Goal: Task Accomplishment & Management: Manage account settings

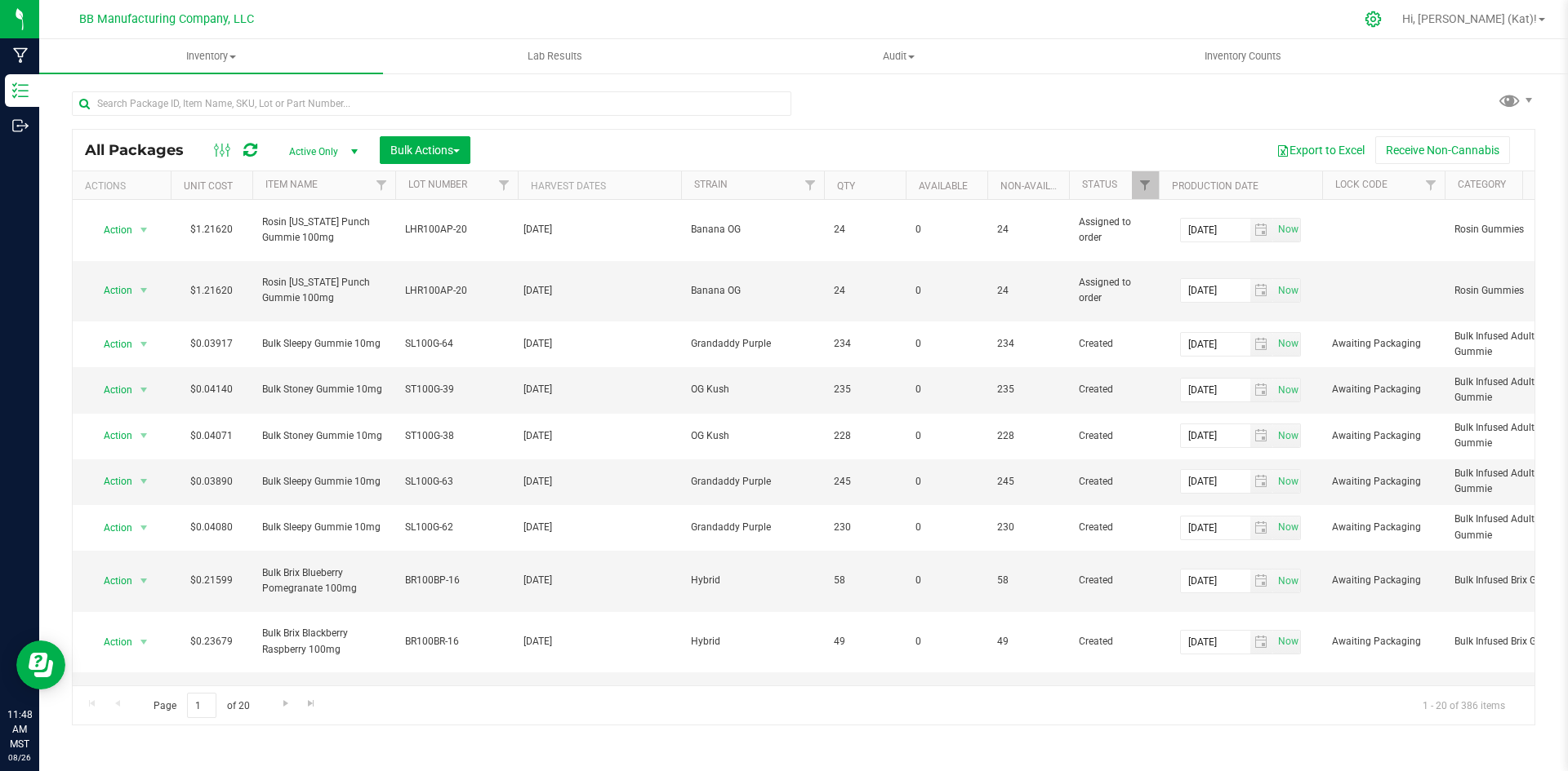
click at [1381, 19] on icon at bounding box center [1373, 20] width 18 height 18
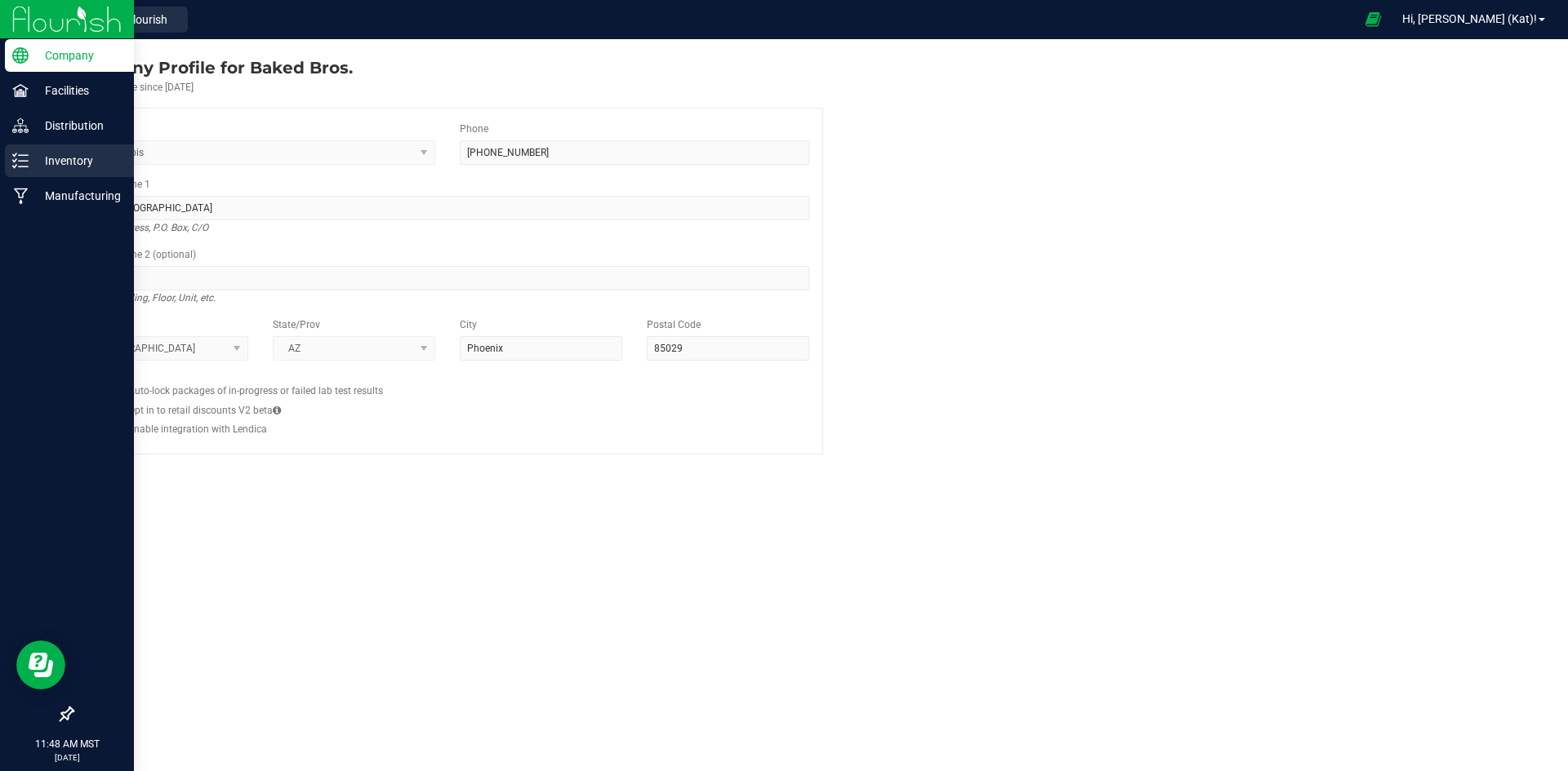
click at [96, 164] on p "Inventory" at bounding box center [77, 160] width 98 height 20
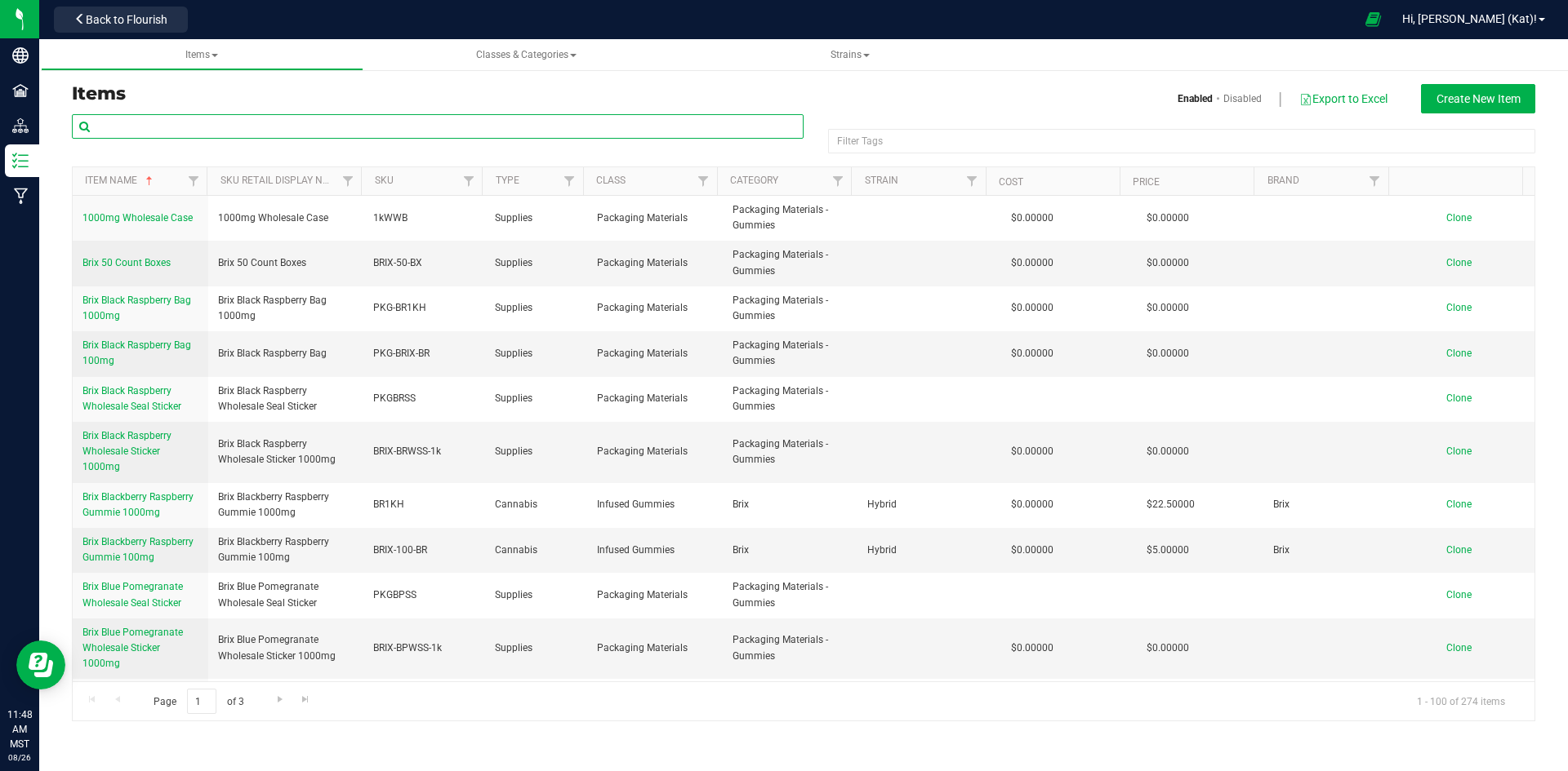
click at [407, 130] on input "text" at bounding box center [437, 126] width 731 height 24
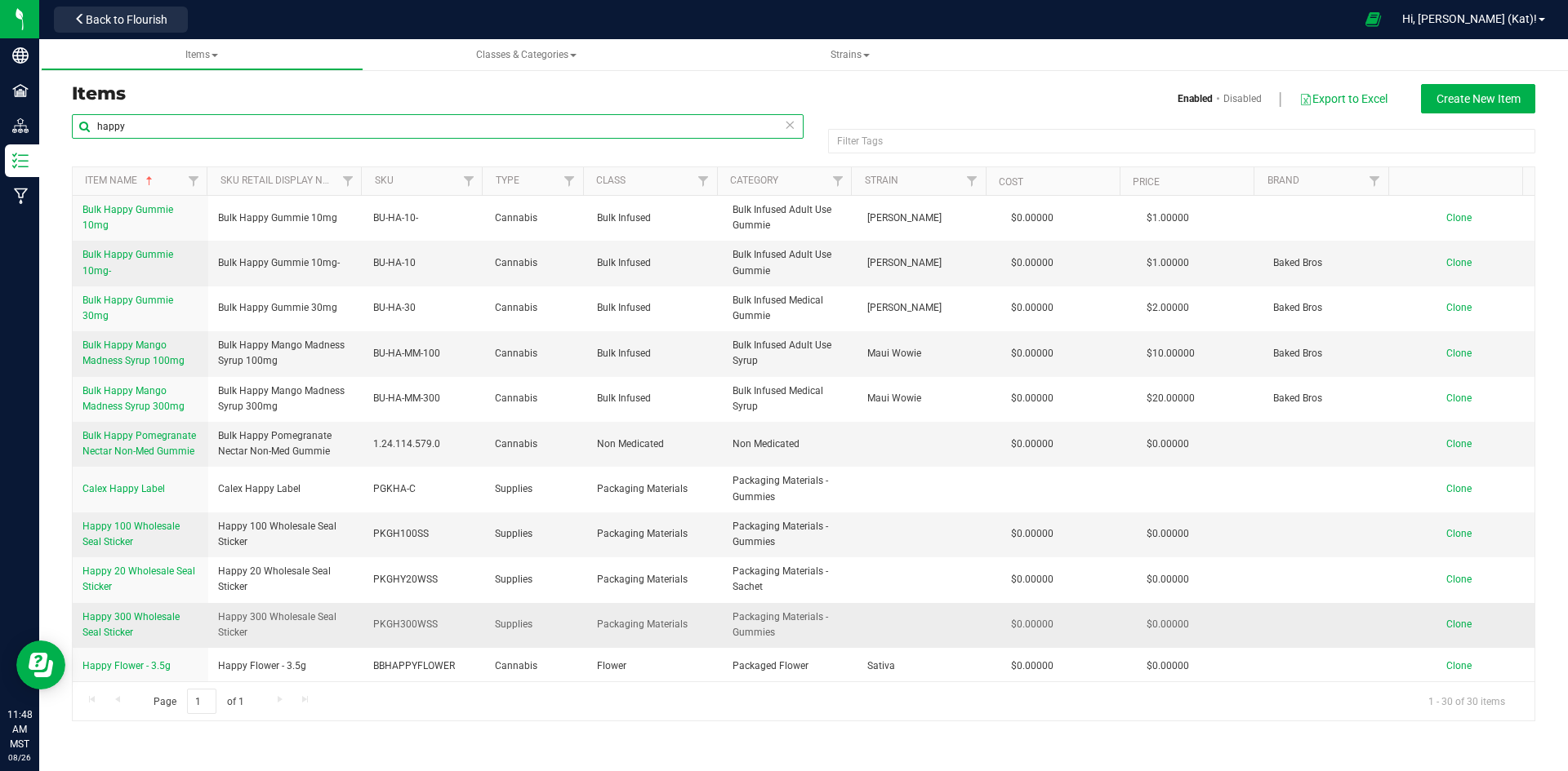
scroll to position [327, 0]
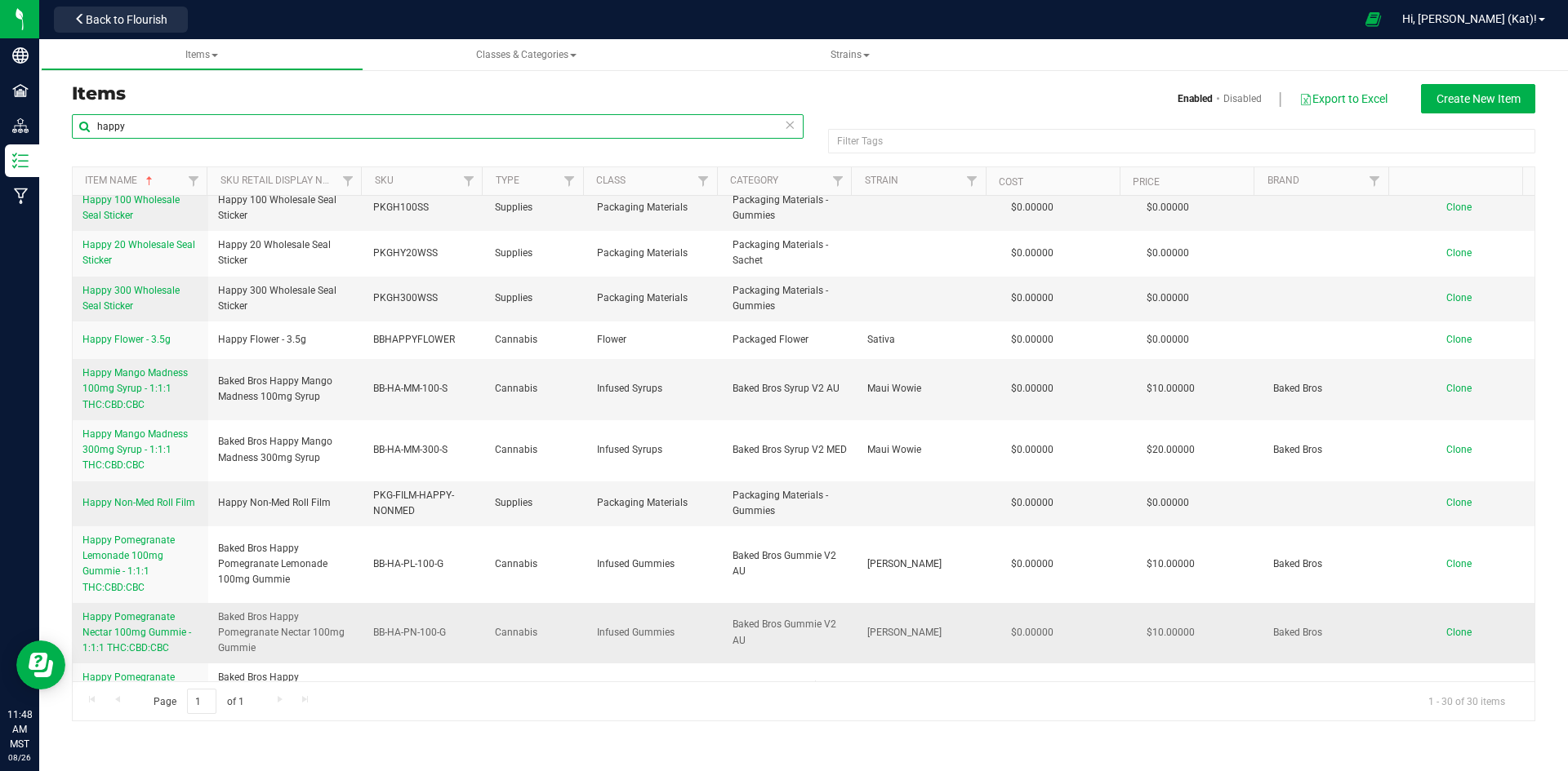
type input "happy"
click at [129, 643] on span "Happy Pomegranate Nectar 100mg Gummie - 1:1:1 THC:CBD:CBC" at bounding box center [136, 632] width 109 height 42
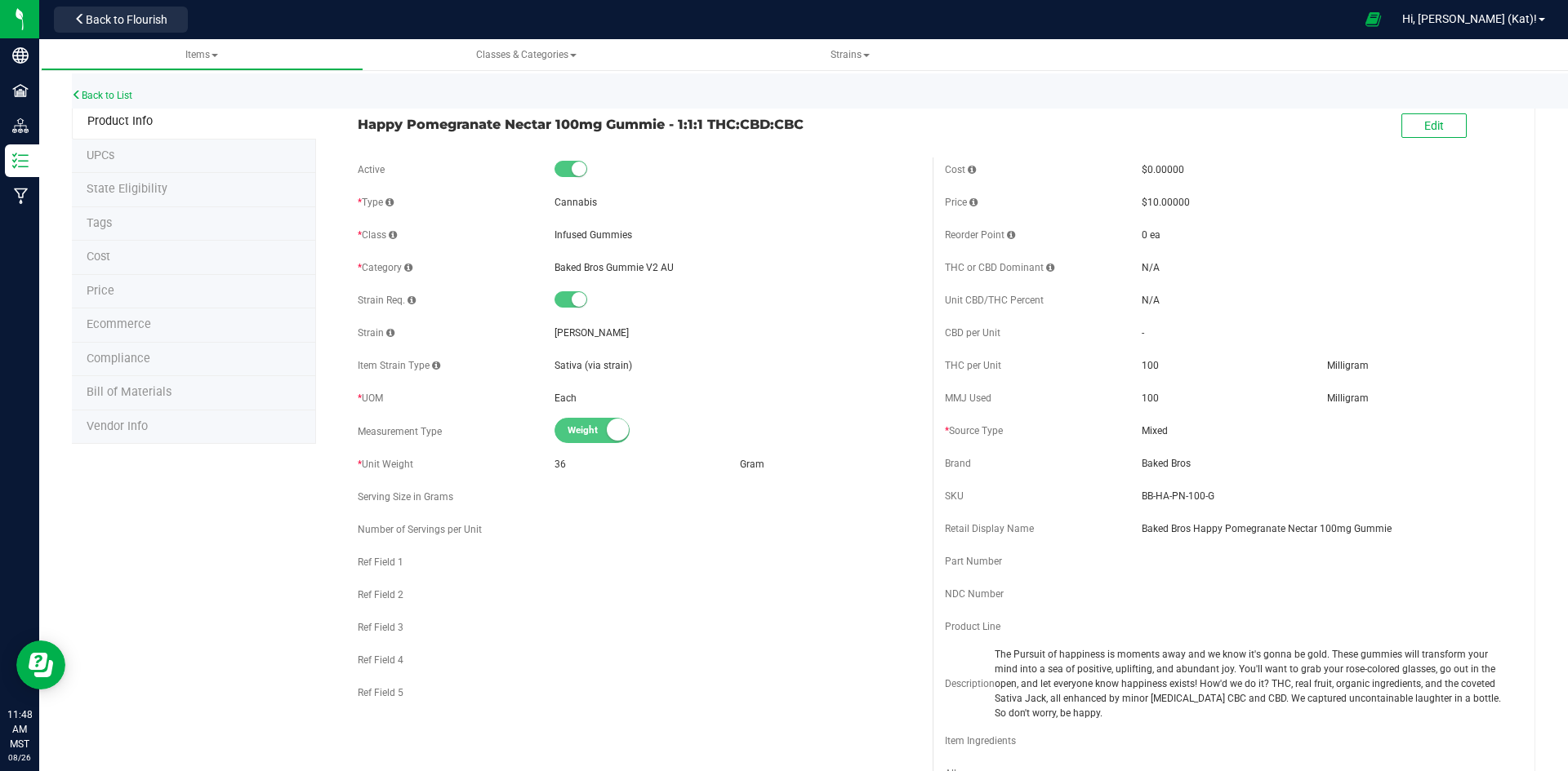
click at [159, 158] on li "UPCs" at bounding box center [193, 157] width 244 height 34
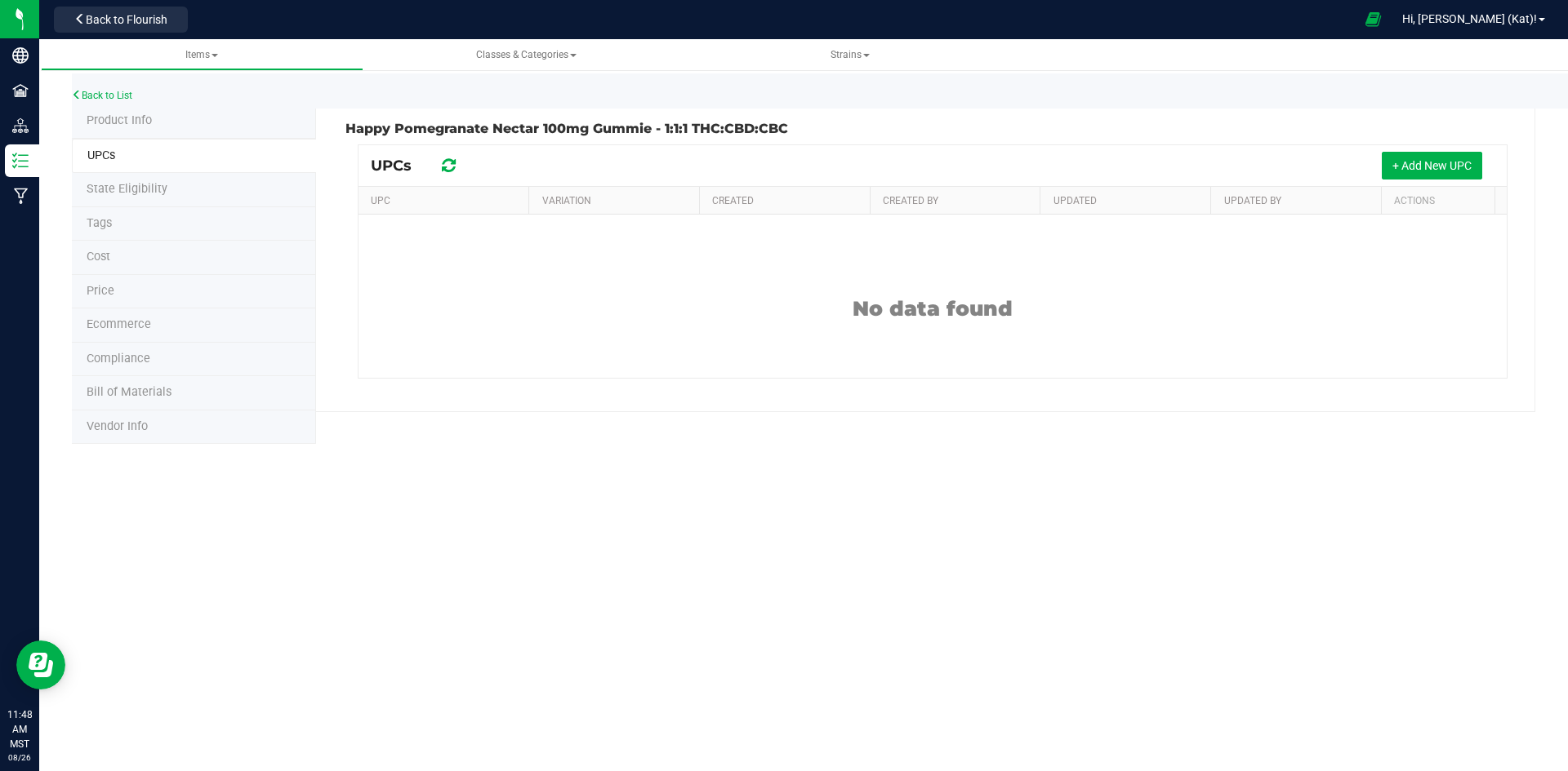
click at [166, 125] on li "Product Info" at bounding box center [193, 121] width 244 height 34
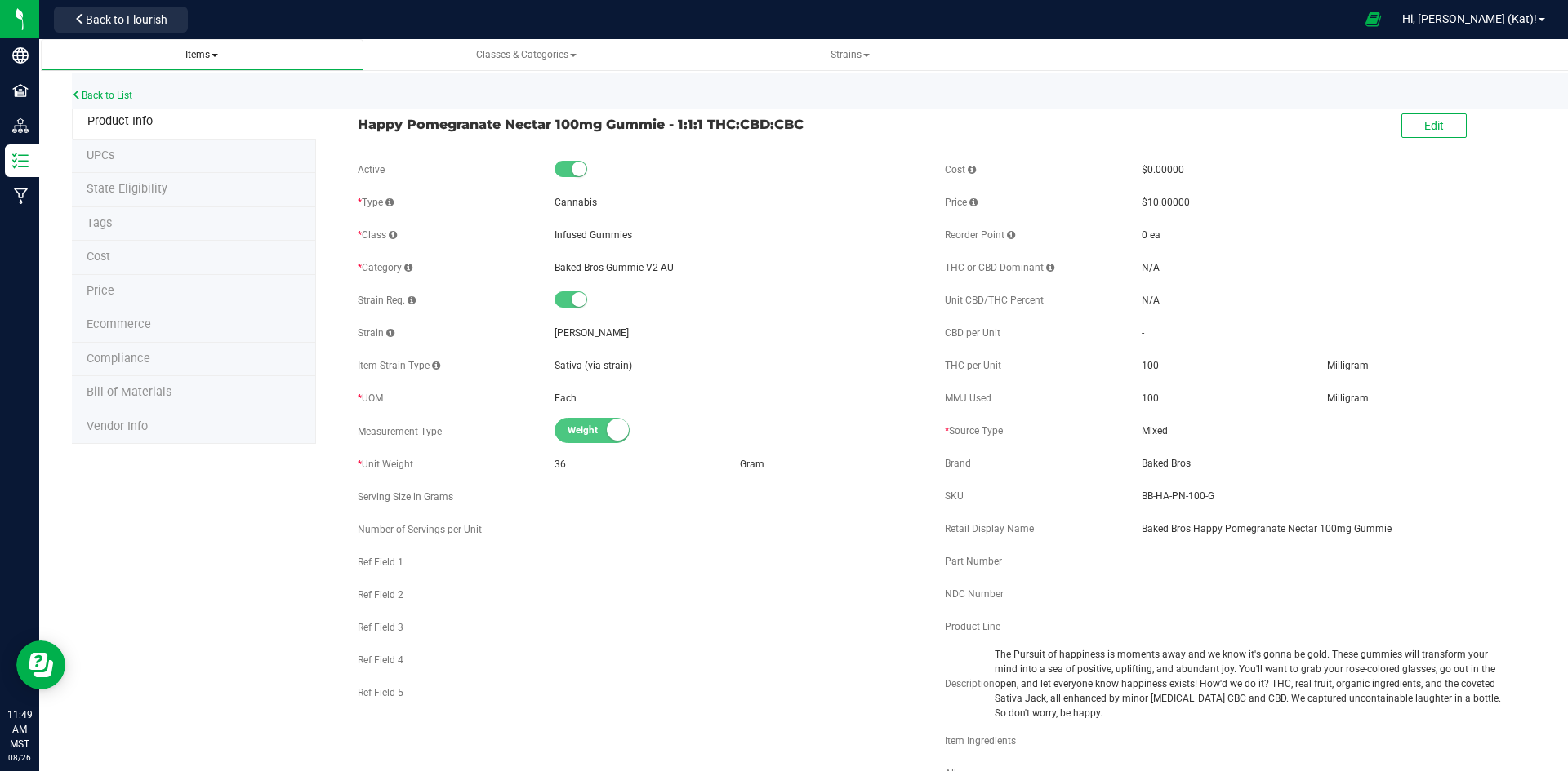
click at [208, 62] on span "Items" at bounding box center [202, 55] width 297 height 14
click at [216, 56] on span at bounding box center [214, 55] width 7 height 3
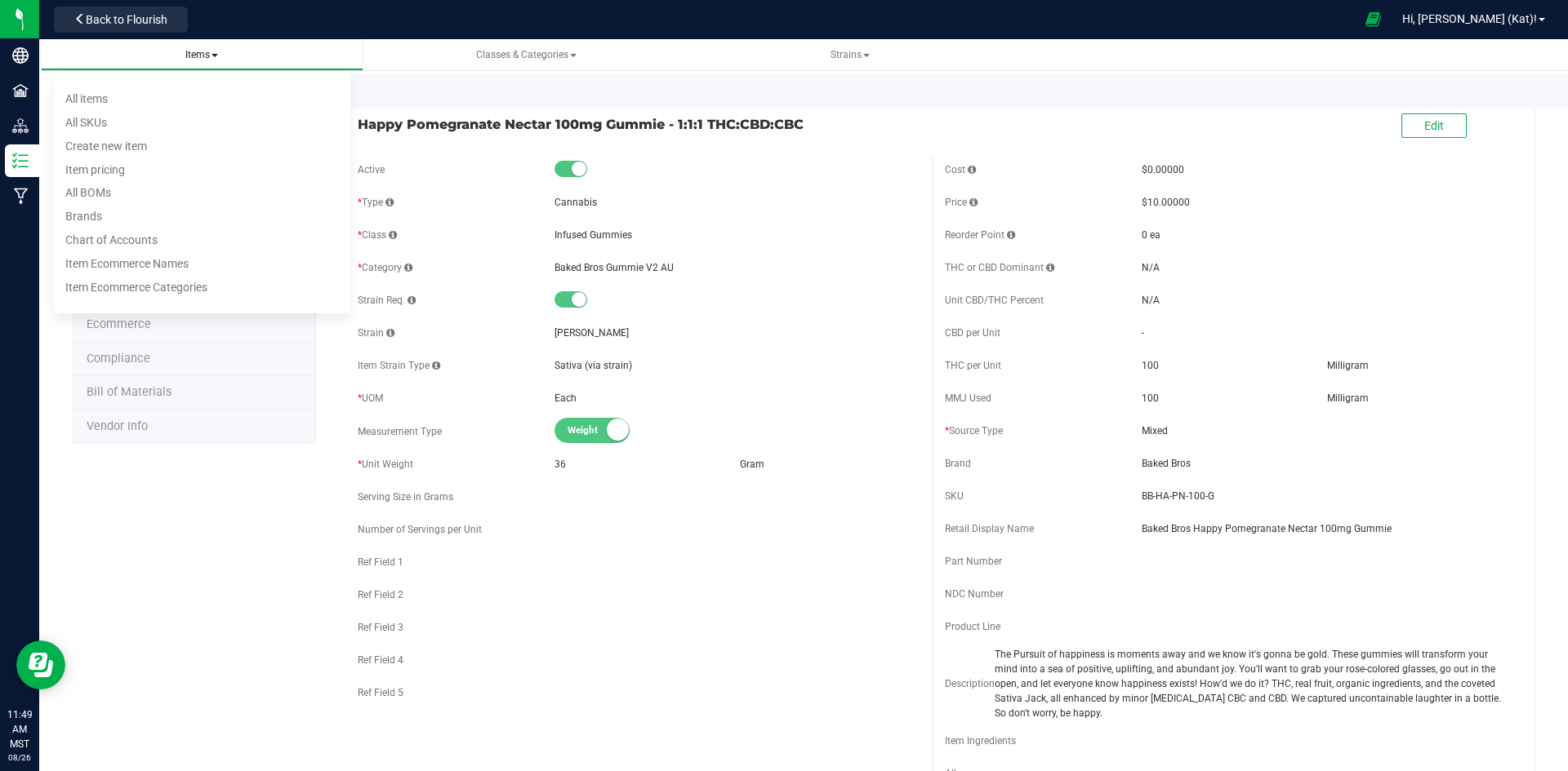
click at [214, 54] on span at bounding box center [214, 55] width 7 height 3
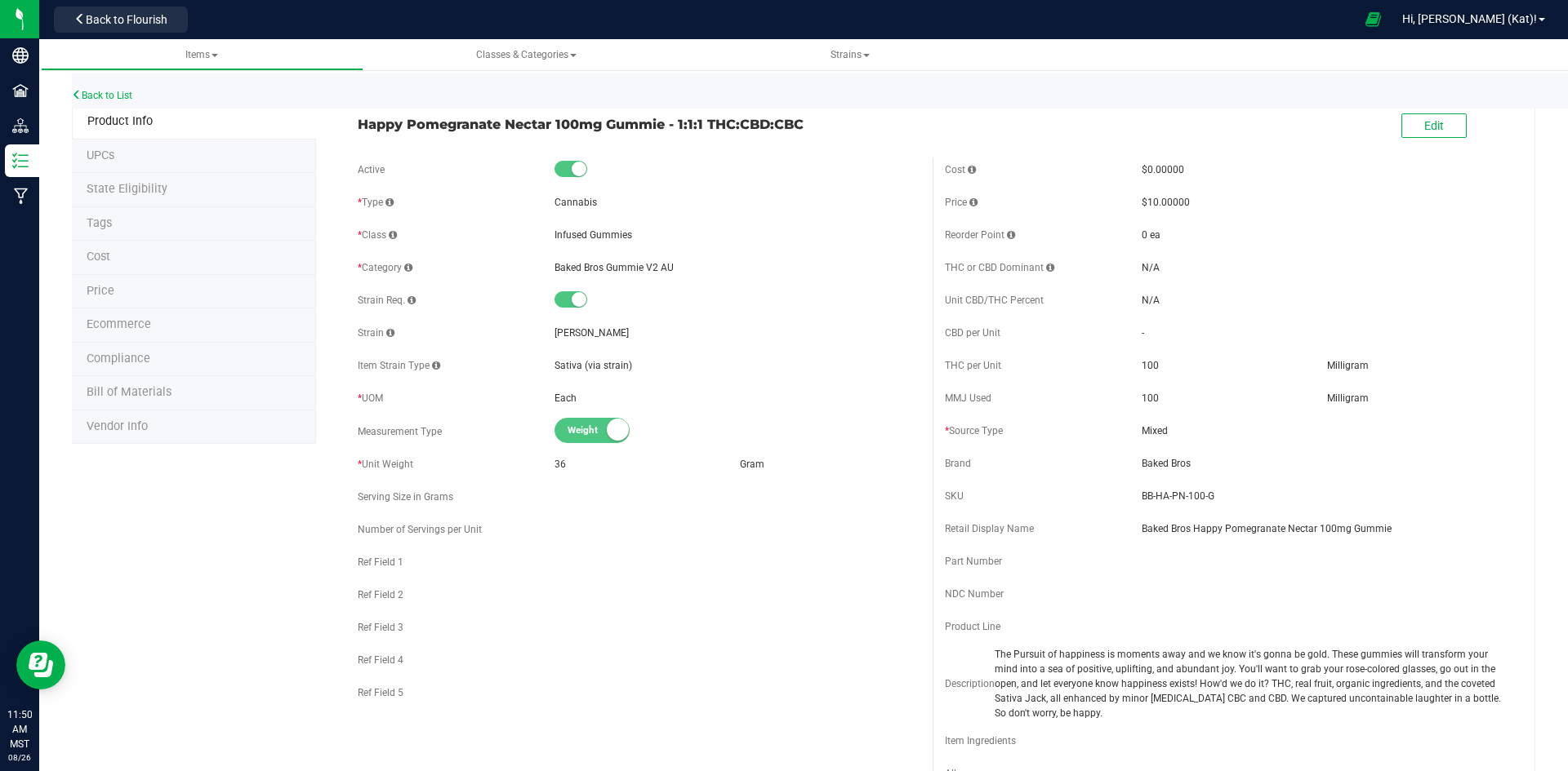
click at [178, 316] on li "Ecommerce" at bounding box center [193, 325] width 244 height 34
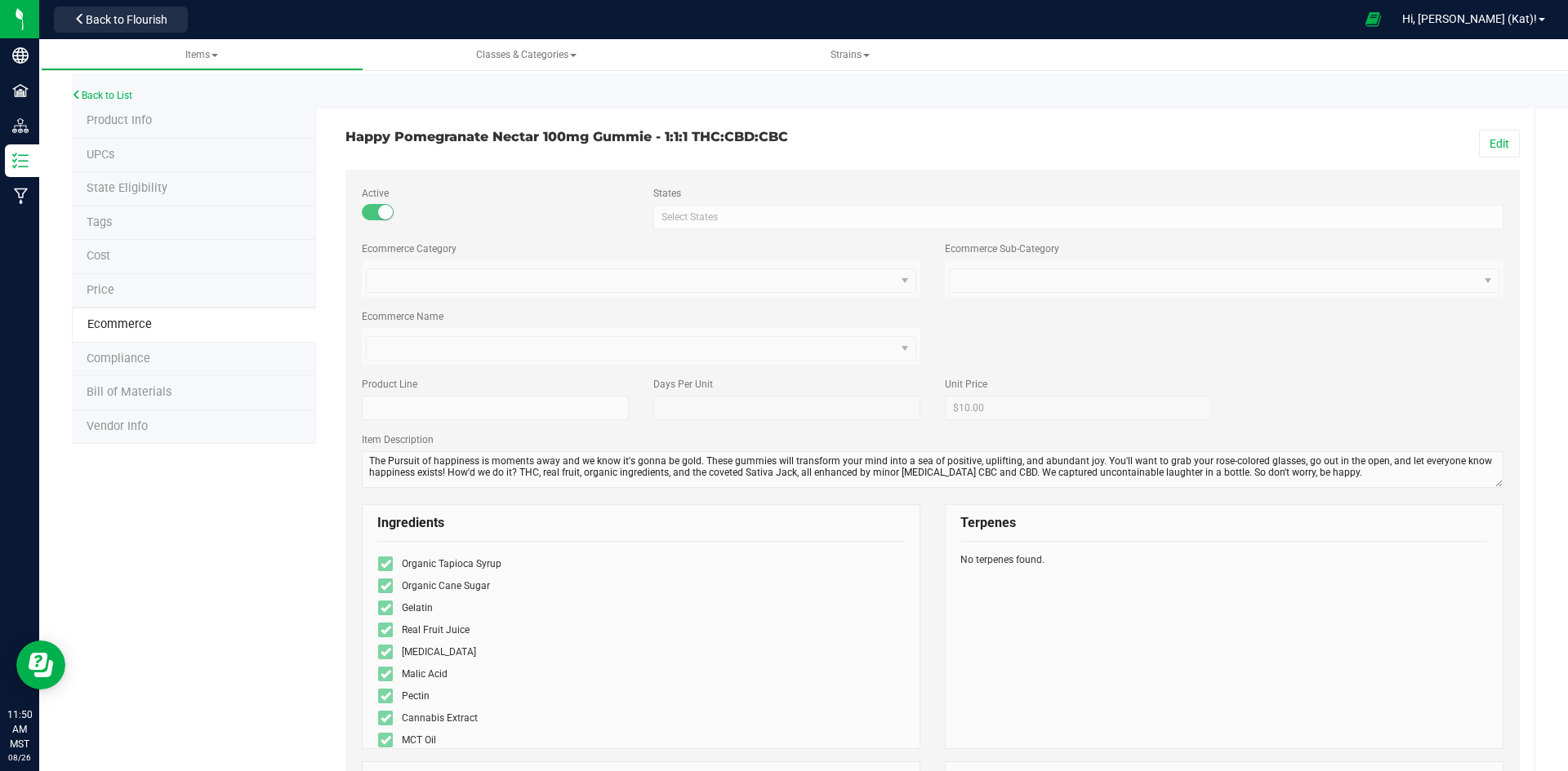
click at [131, 217] on li "Tags" at bounding box center [193, 223] width 244 height 34
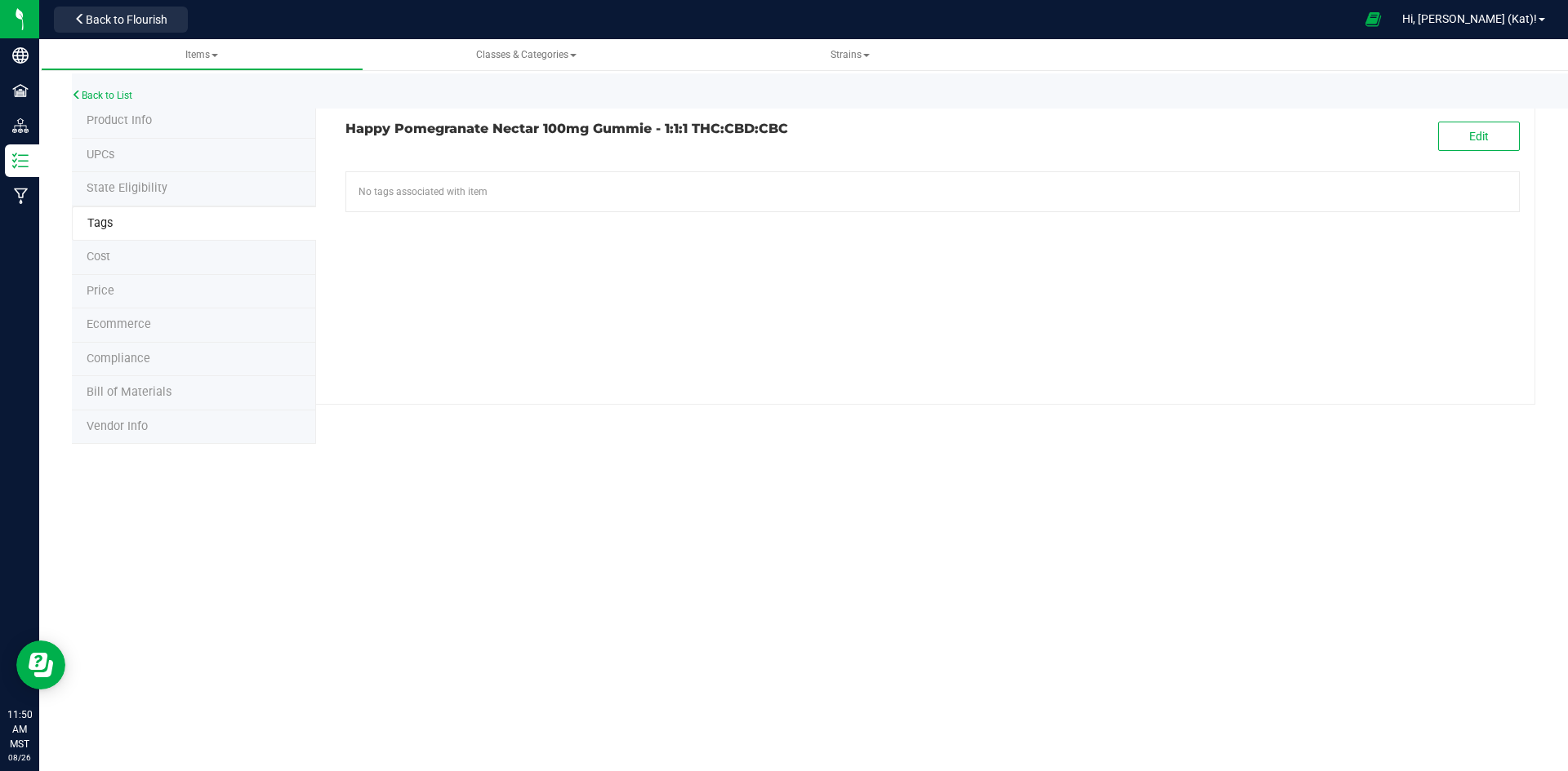
click at [142, 190] on span "State Eligibility" at bounding box center [126, 188] width 81 height 14
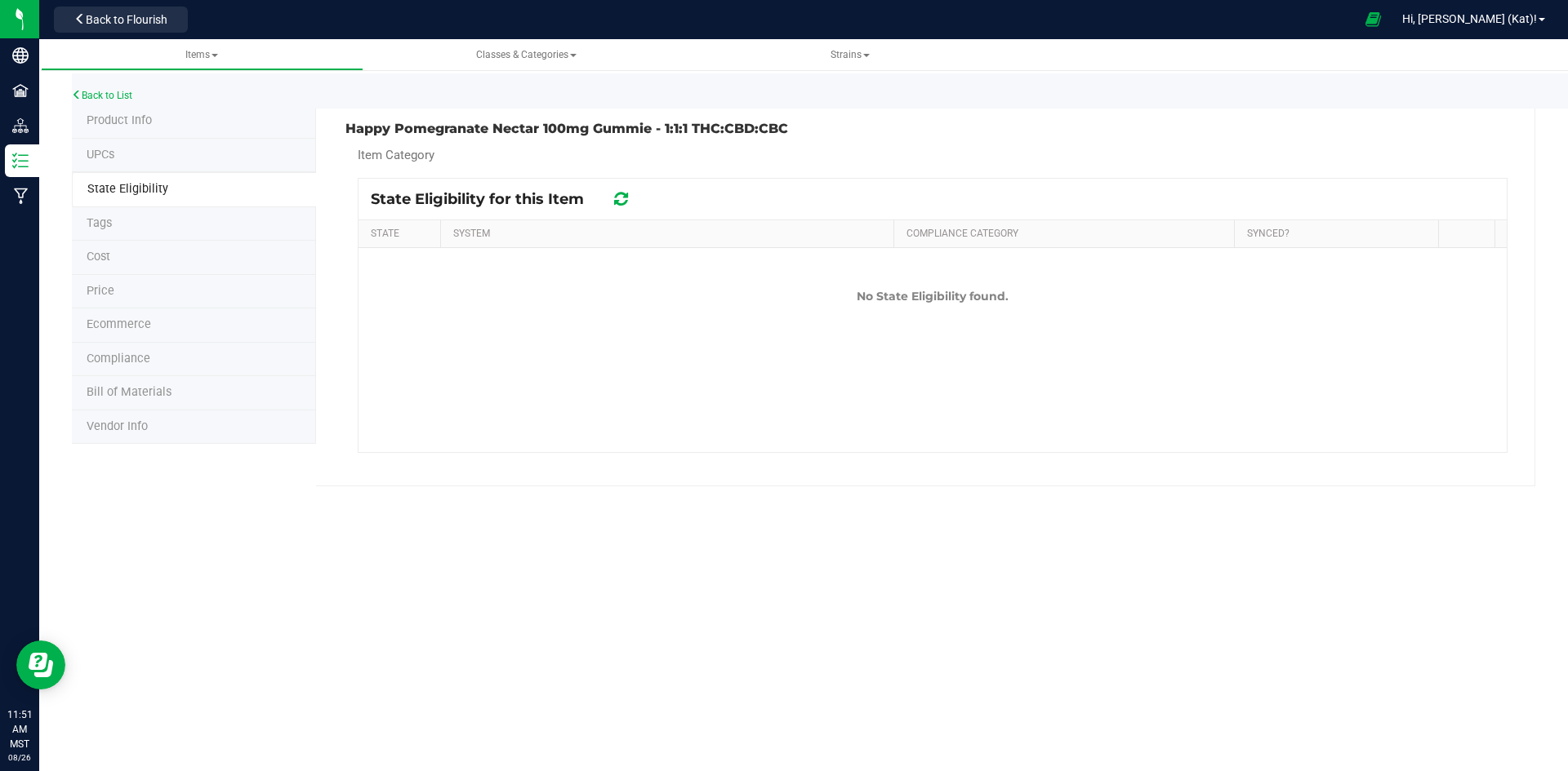
click at [148, 165] on li "UPCs" at bounding box center [193, 156] width 244 height 34
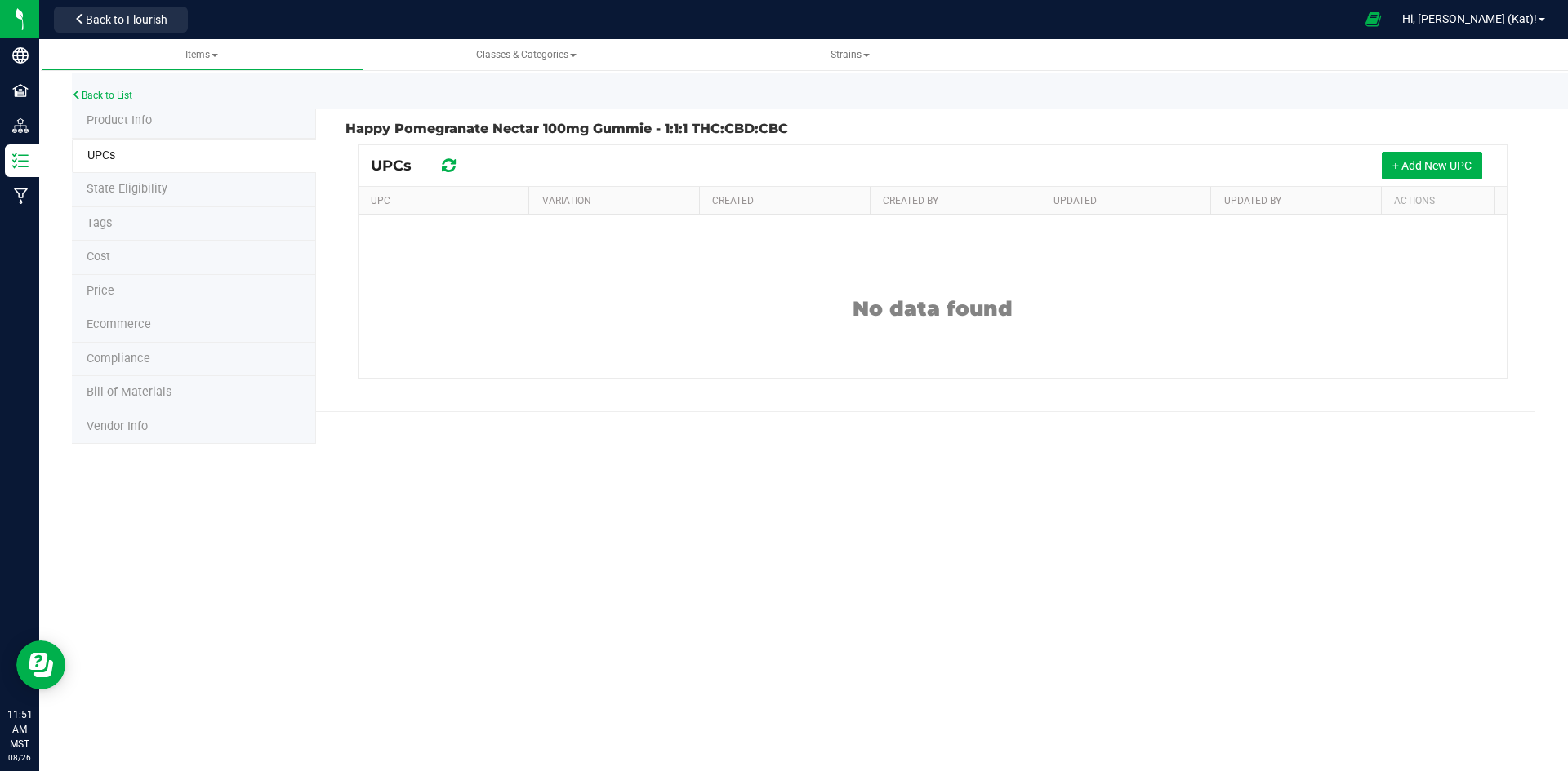
click at [148, 119] on span "Product Info" at bounding box center [118, 120] width 66 height 14
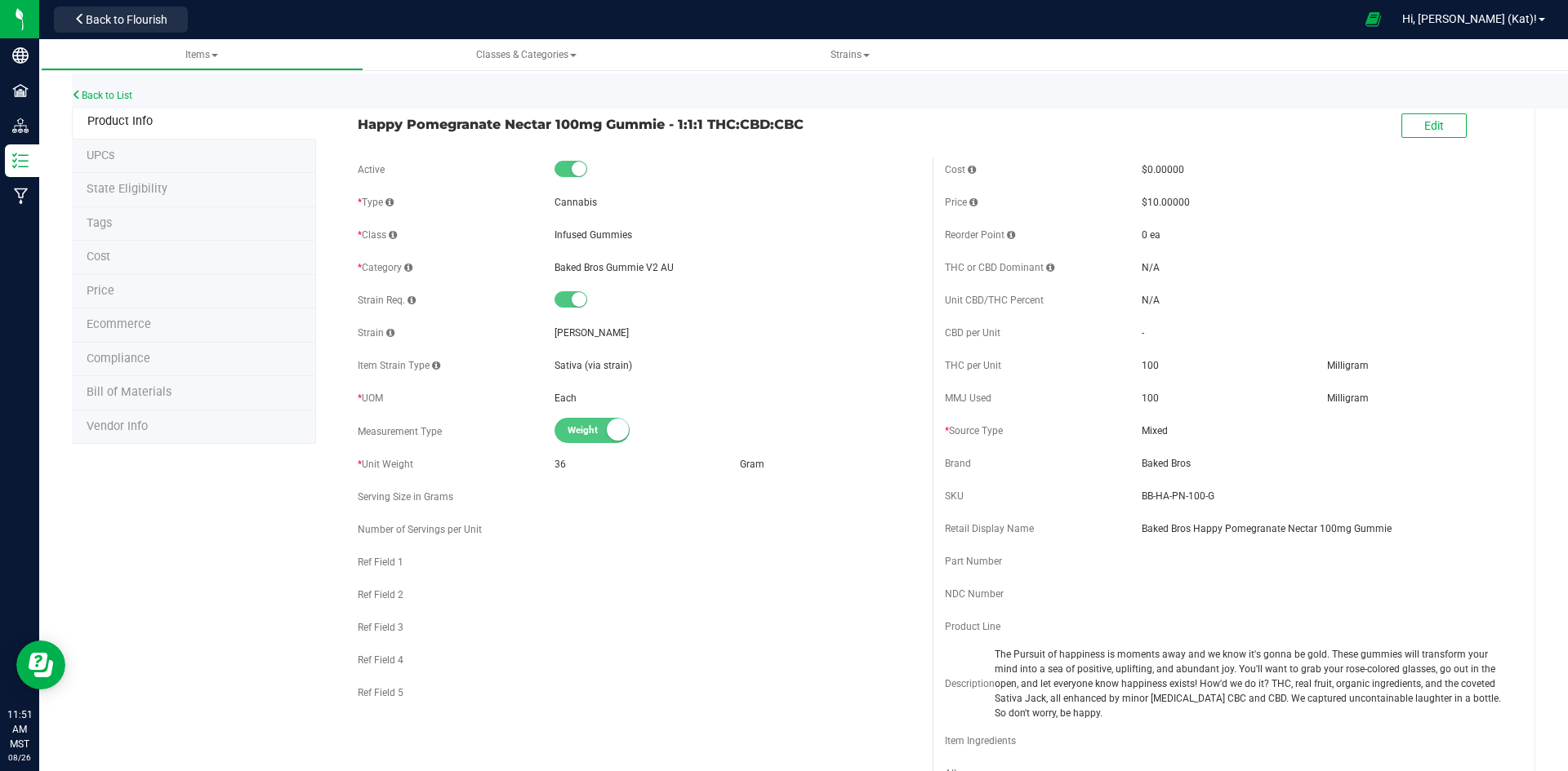
click at [180, 399] on li "Bill of Materials" at bounding box center [193, 393] width 244 height 34
select select "7"
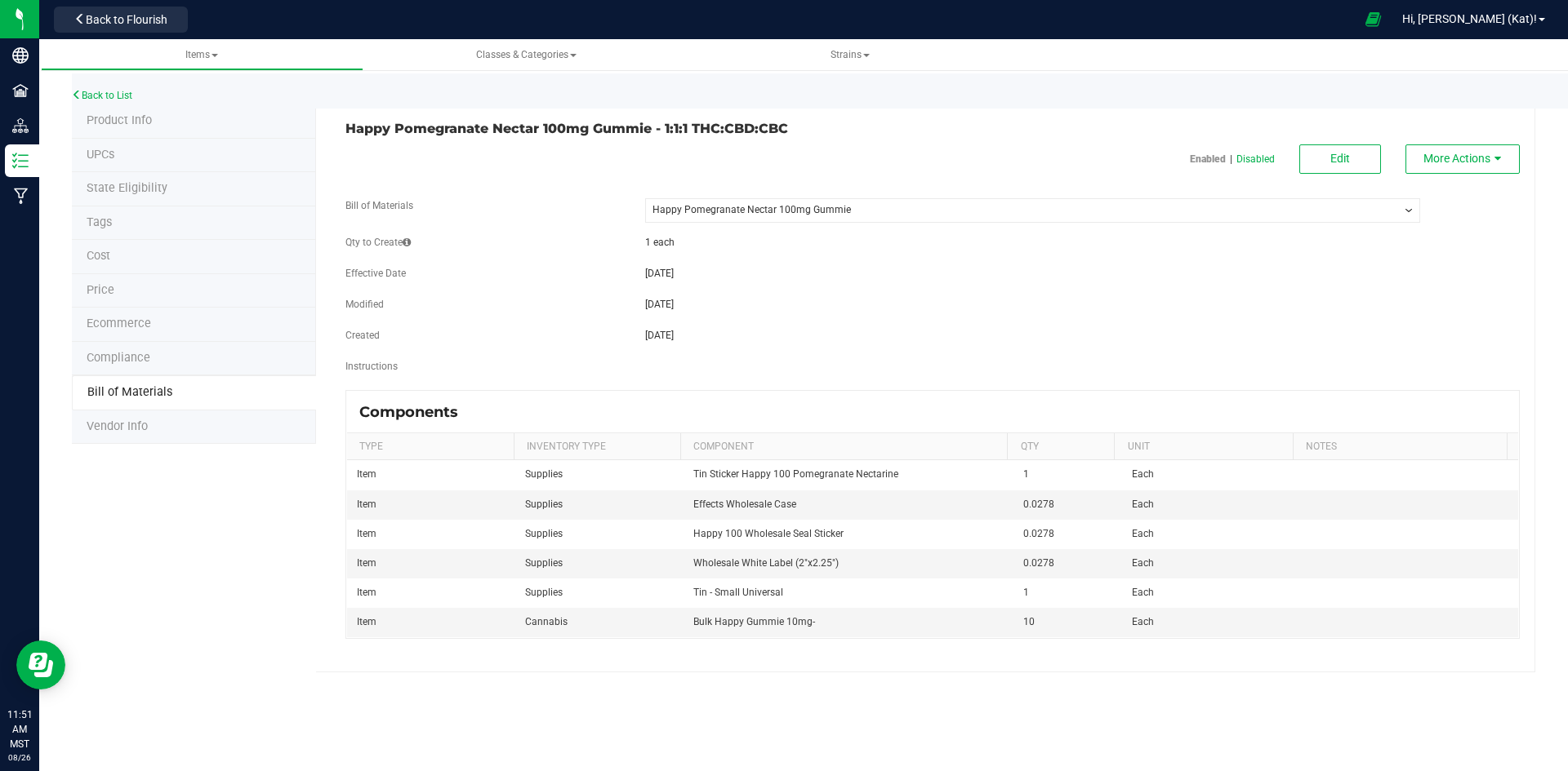
click at [158, 120] on li "Product Info" at bounding box center [193, 121] width 244 height 34
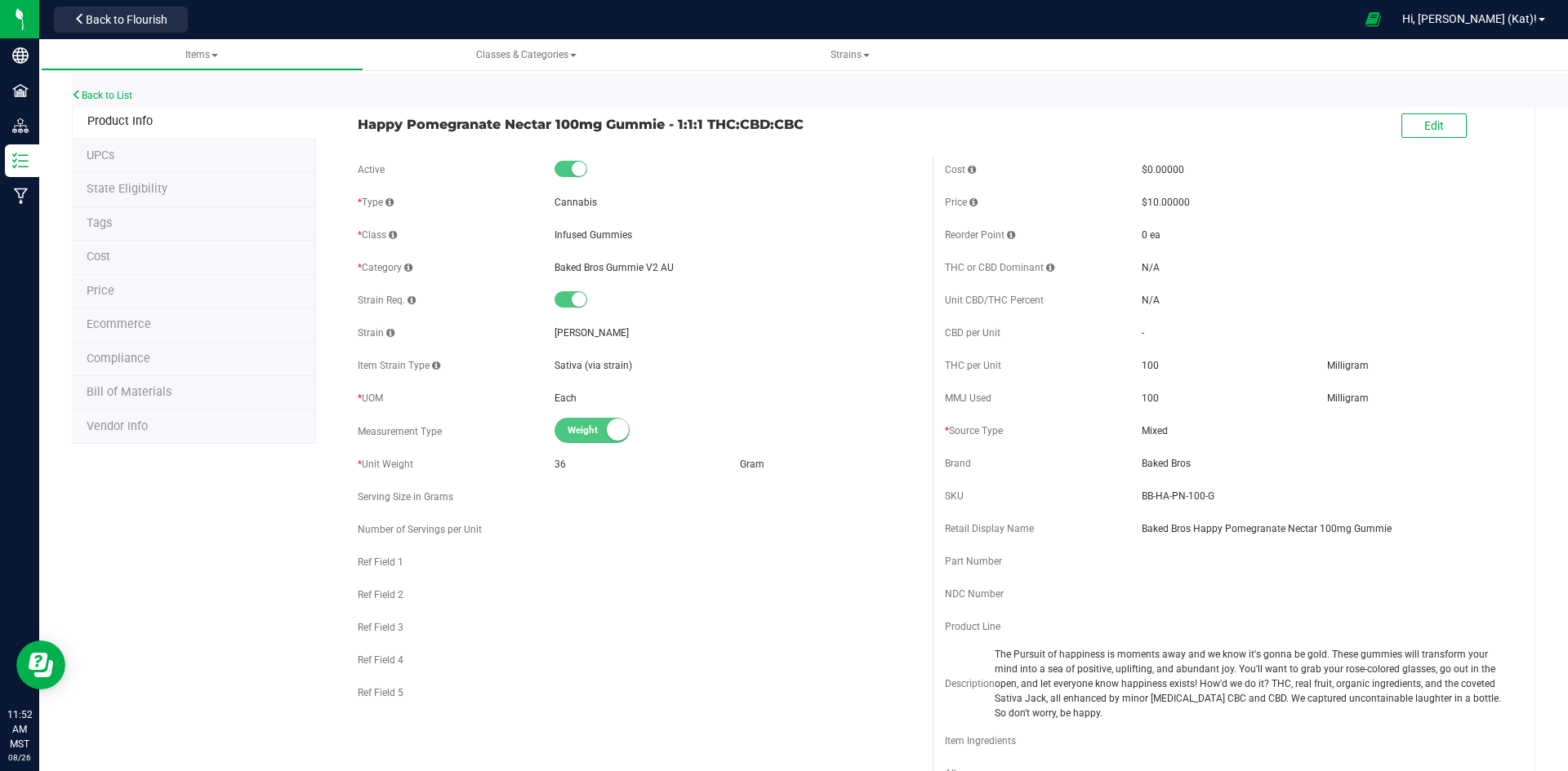
click at [151, 152] on li "UPCs" at bounding box center [193, 157] width 244 height 34
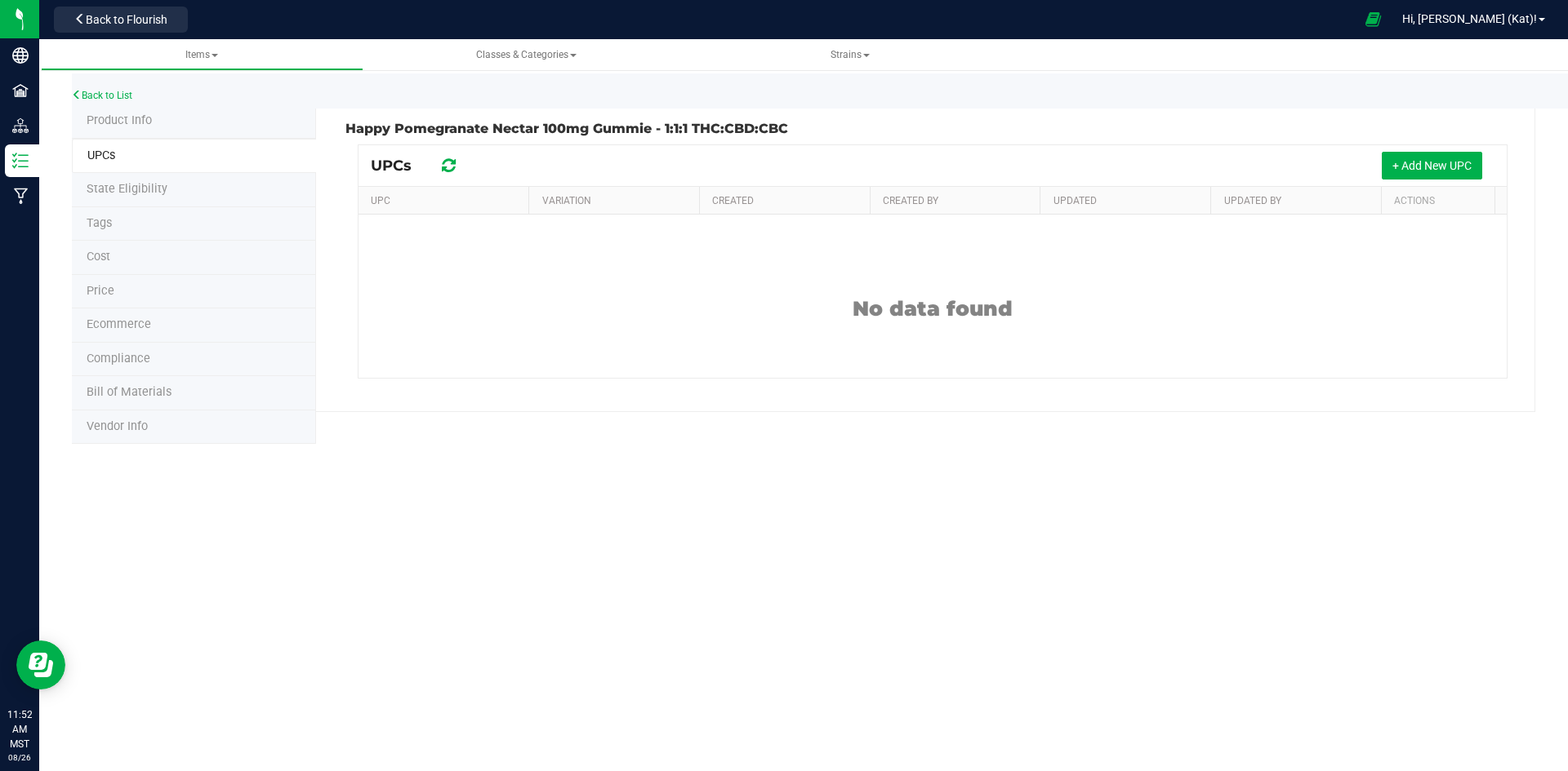
click at [188, 185] on li "State Eligibility" at bounding box center [193, 190] width 244 height 34
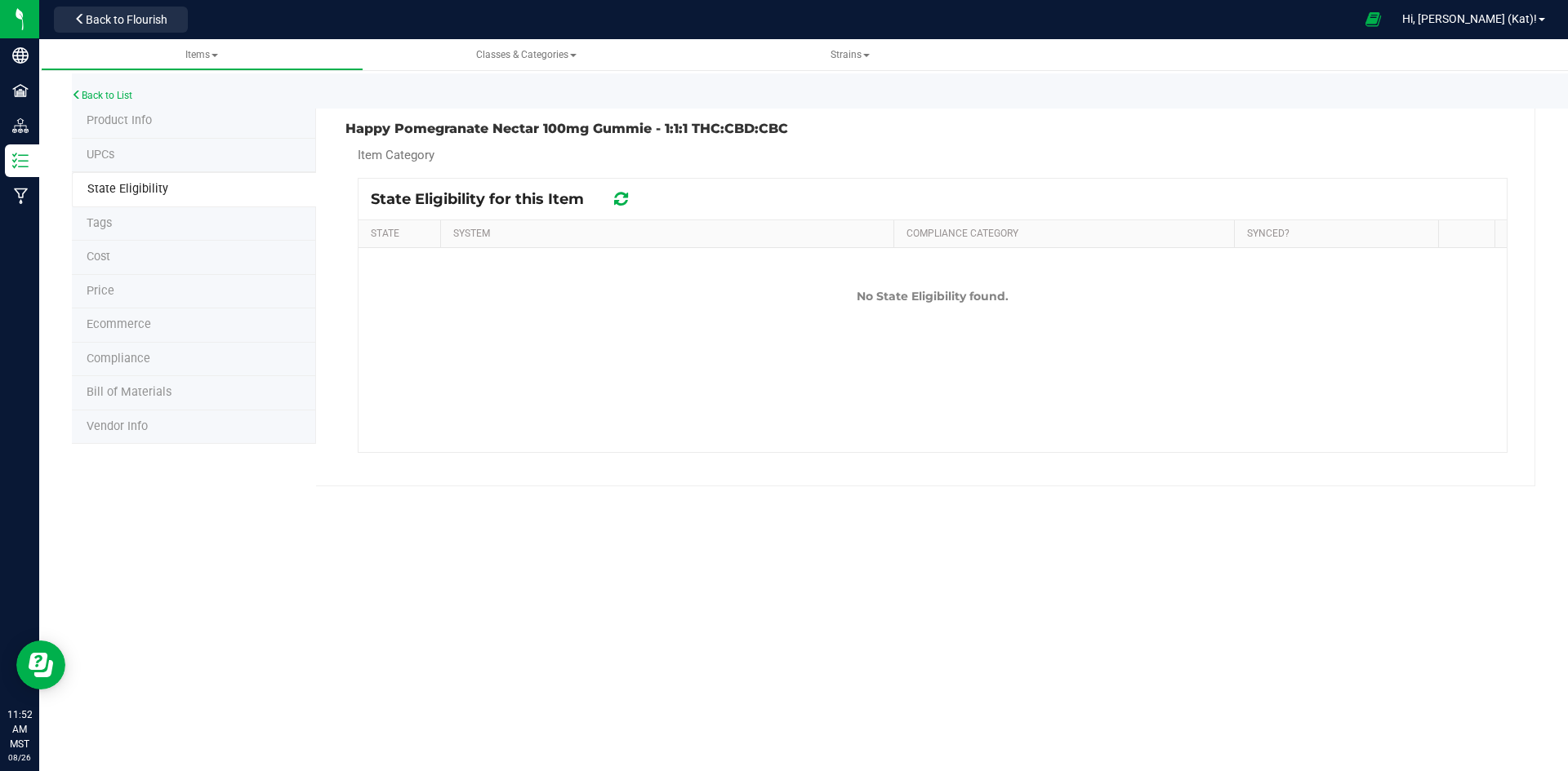
click at [196, 230] on li "Tags" at bounding box center [193, 224] width 244 height 34
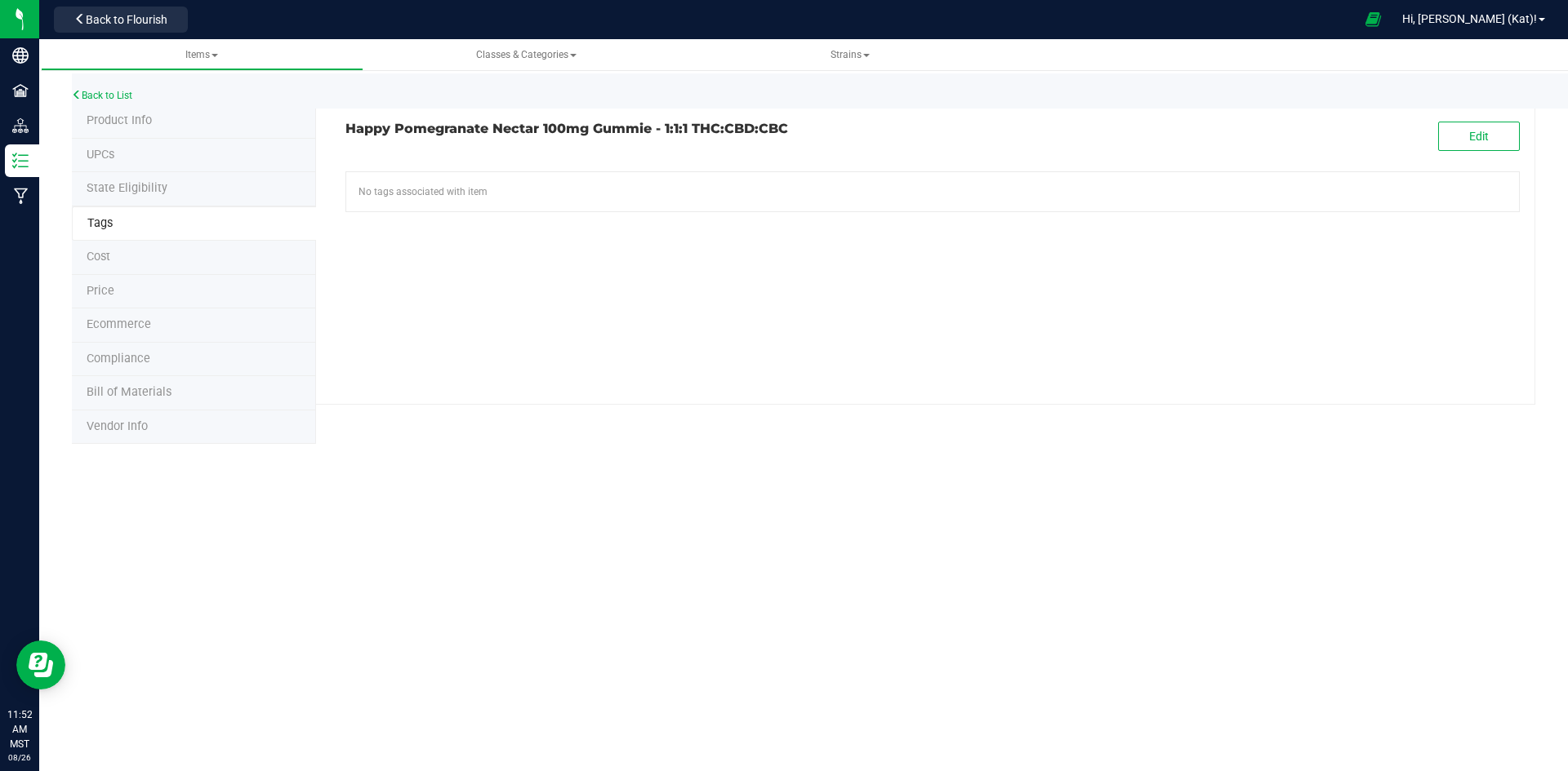
click at [197, 249] on li "Cost" at bounding box center [193, 257] width 244 height 34
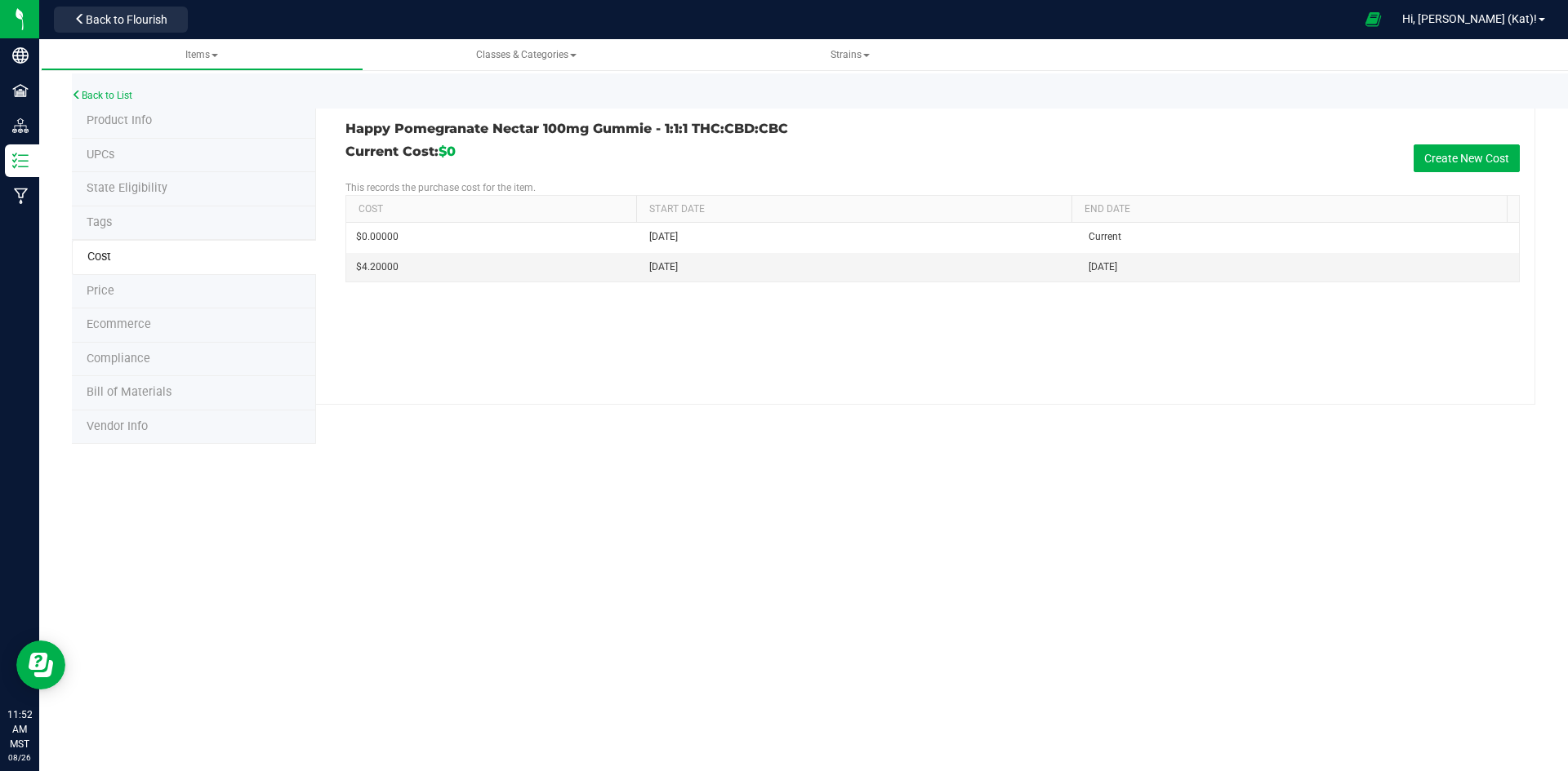
click at [197, 289] on li "Price" at bounding box center [193, 292] width 244 height 34
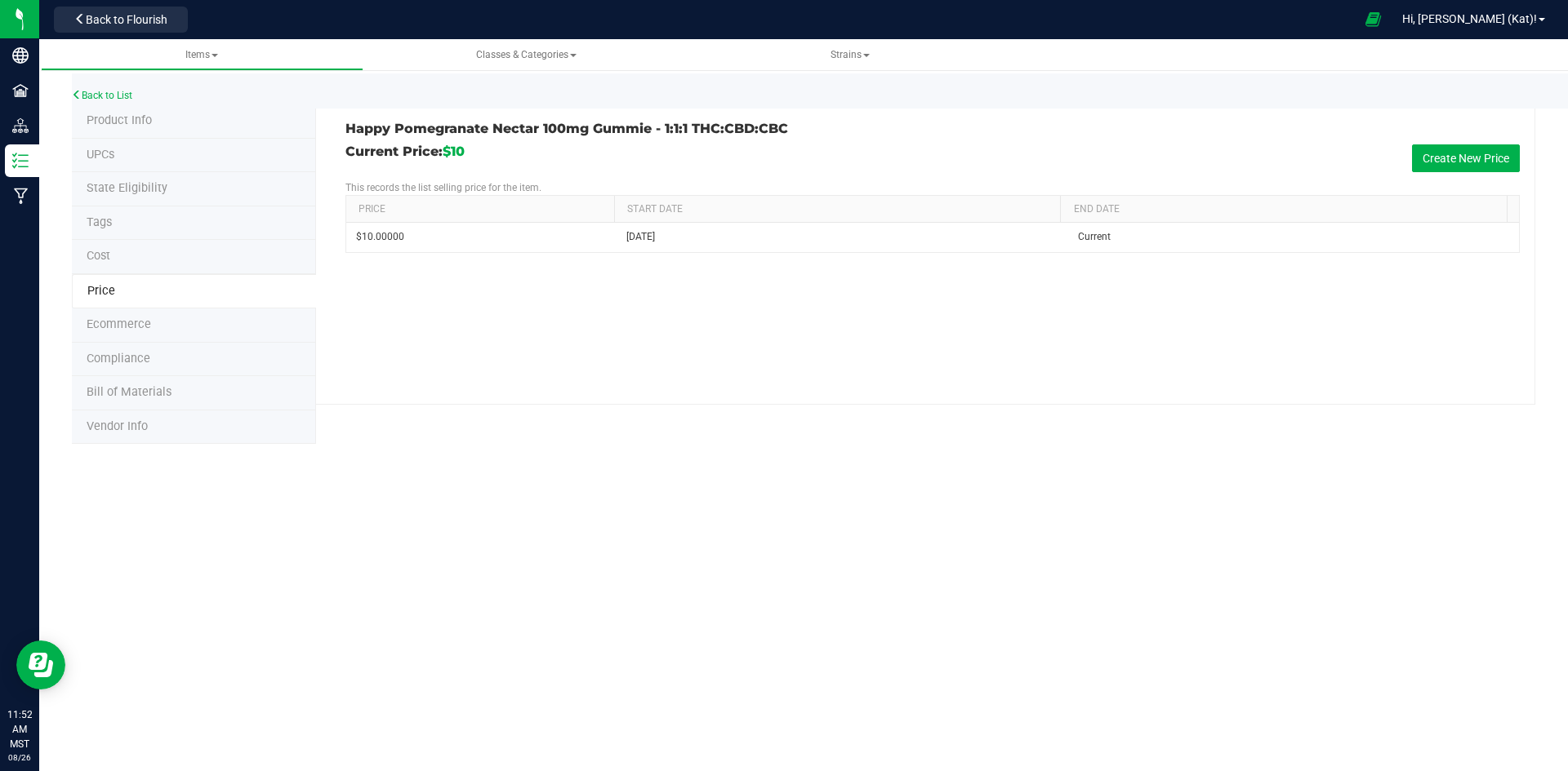
click at [198, 323] on li "Ecommerce" at bounding box center [193, 325] width 244 height 34
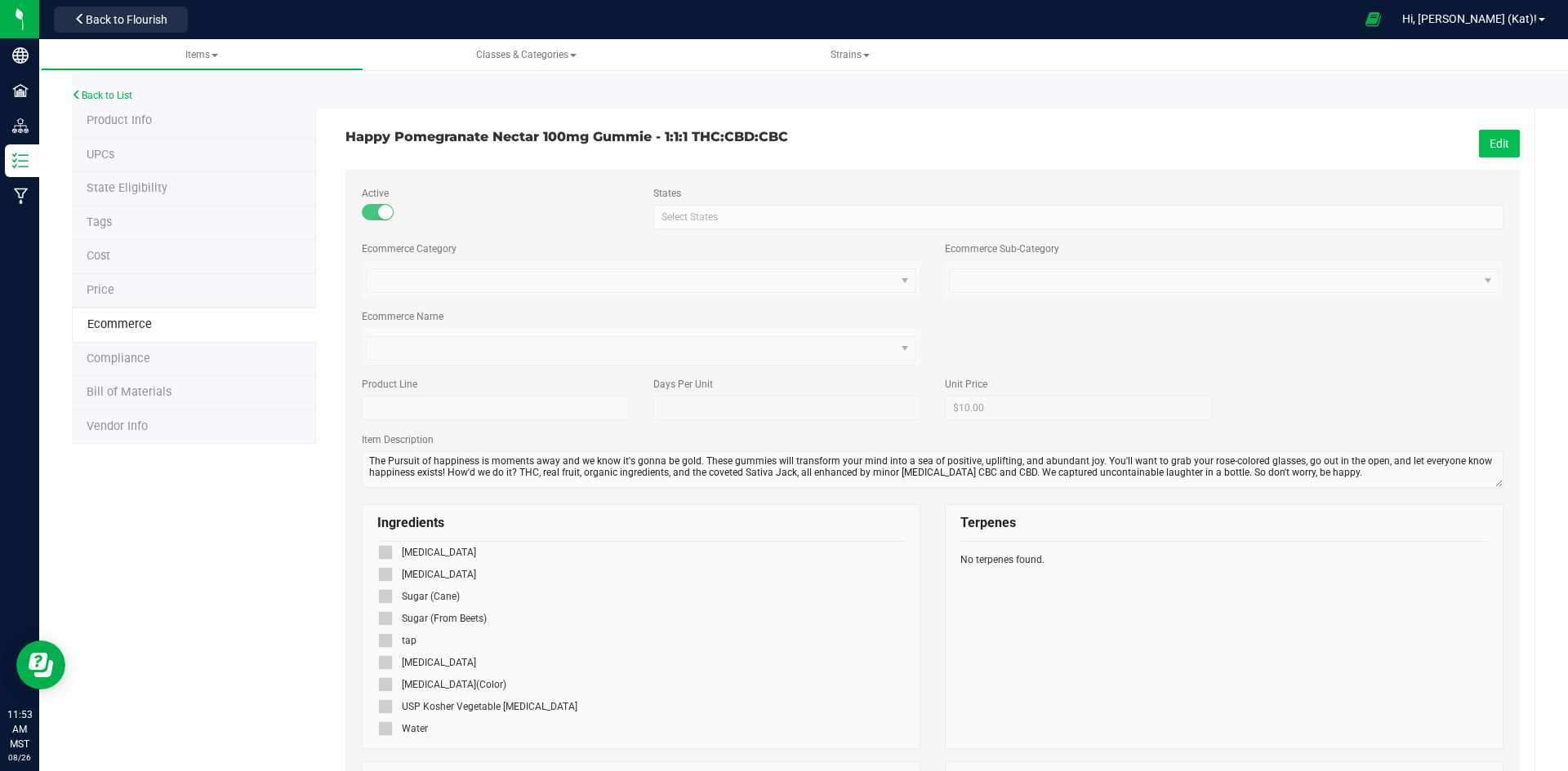
click at [1496, 134] on button "Edit" at bounding box center [1499, 144] width 41 height 27
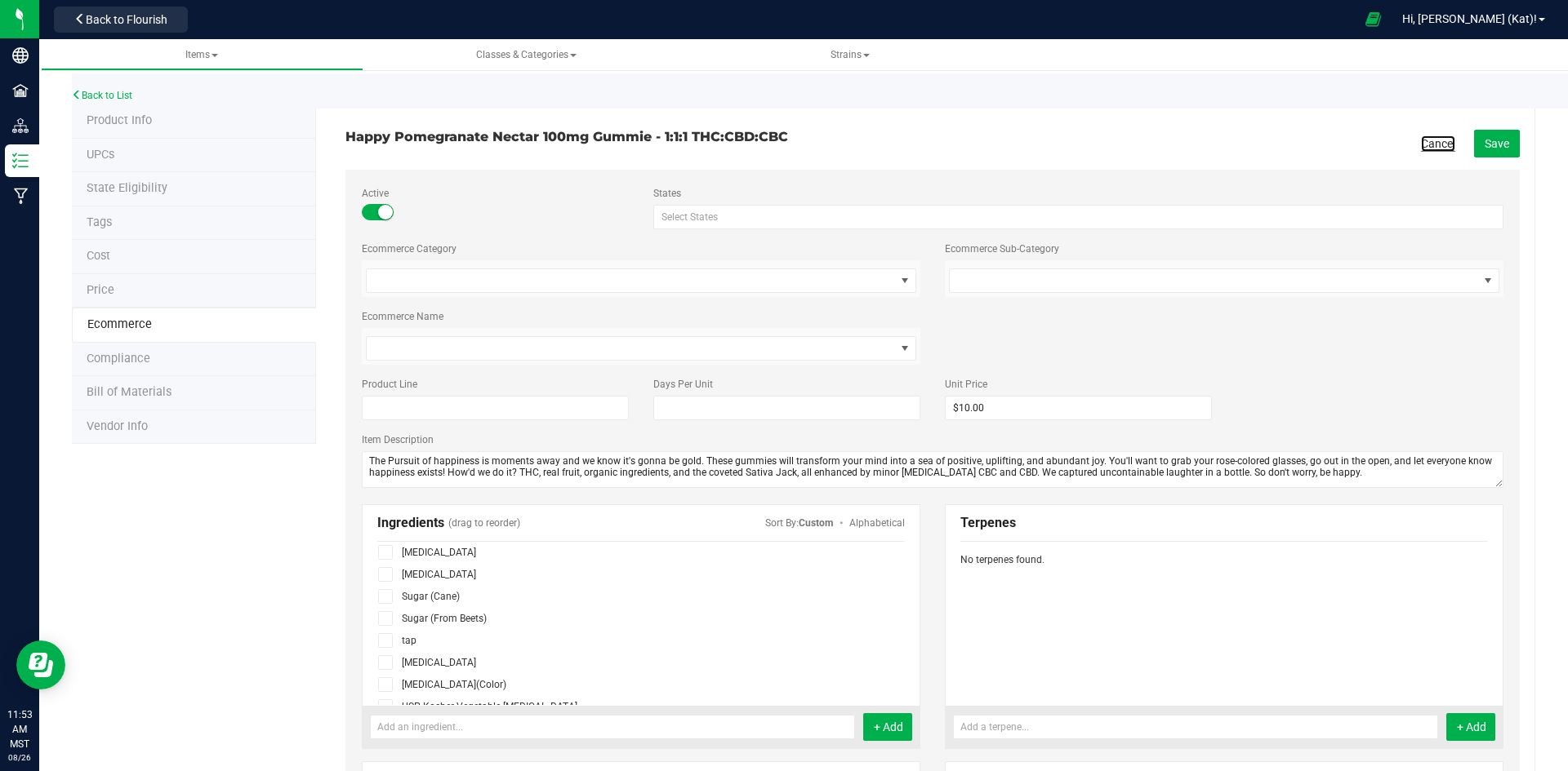
click at [1436, 140] on link "Cancel" at bounding box center [1437, 143] width 34 height 17
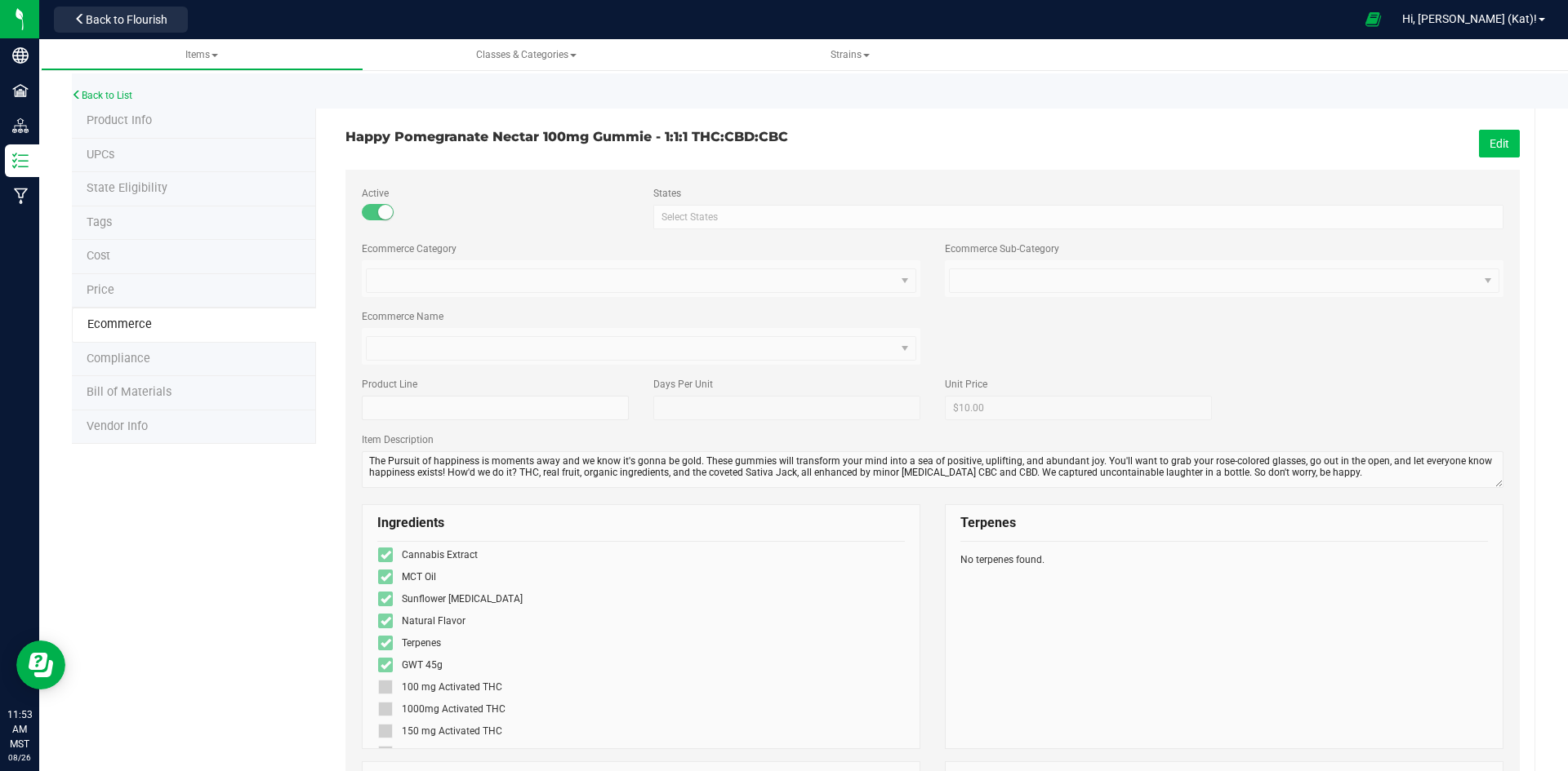
click at [1479, 136] on button "Edit" at bounding box center [1499, 144] width 41 height 27
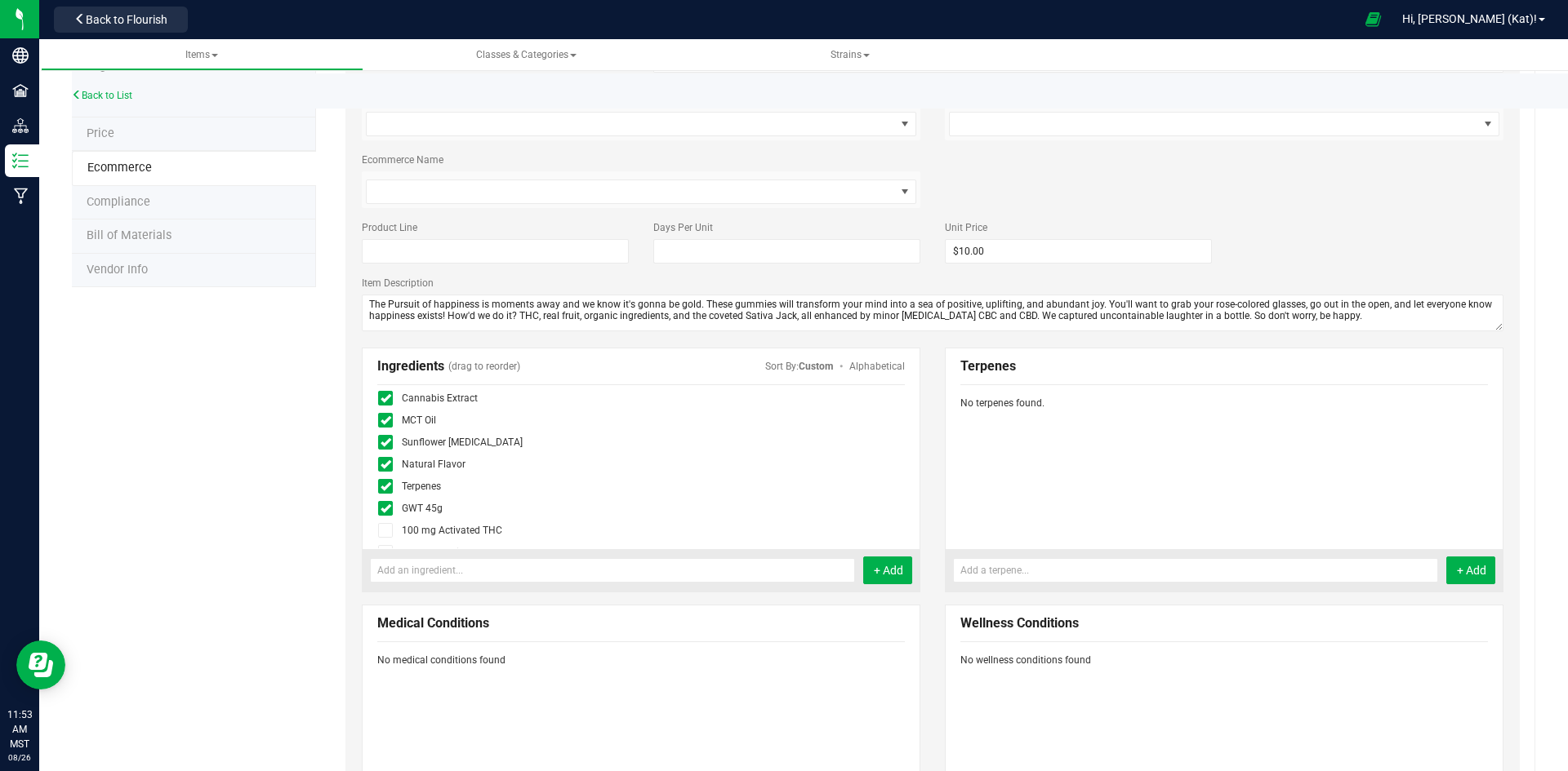
scroll to position [163, 0]
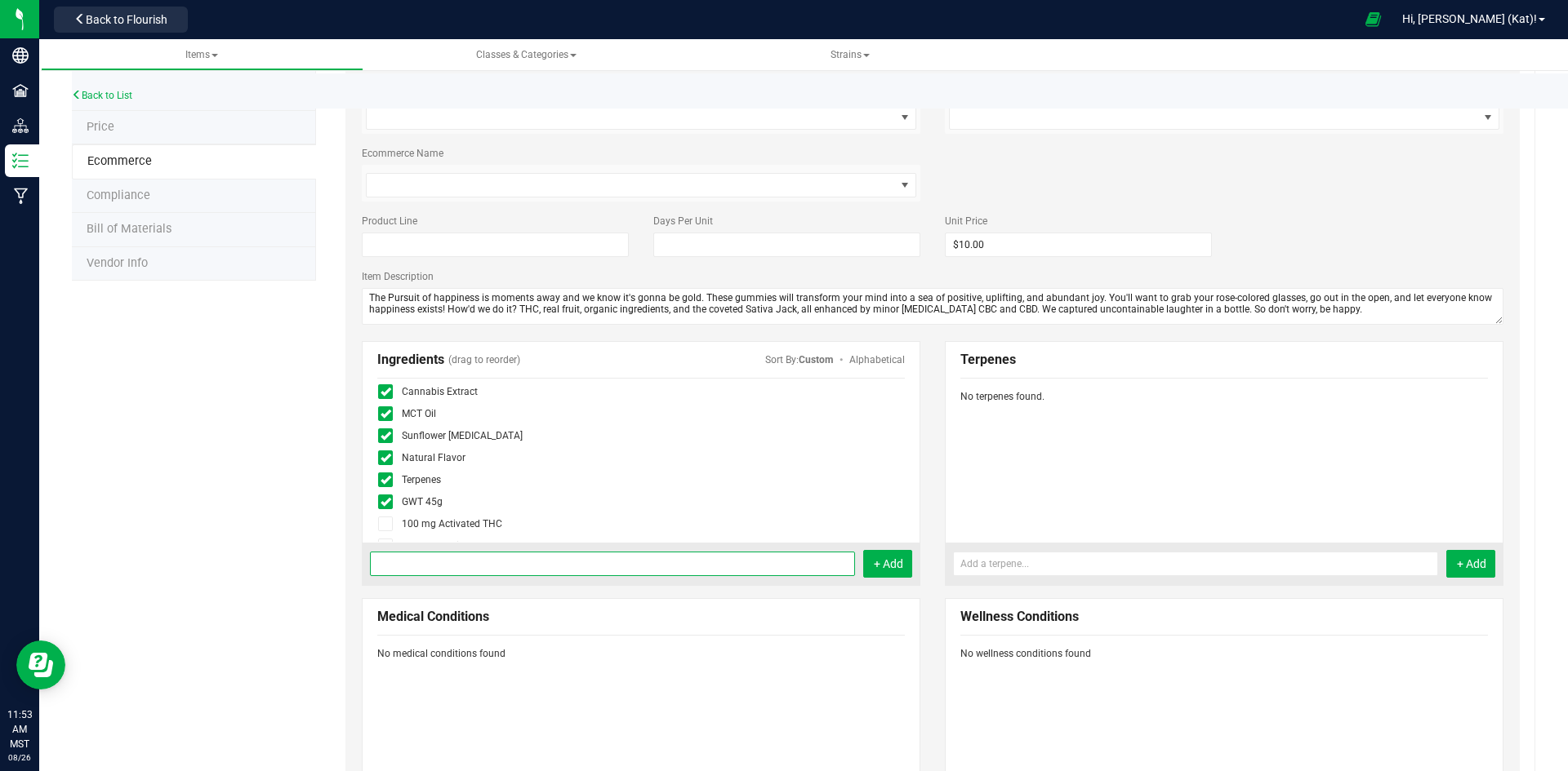
click at [436, 564] on input at bounding box center [613, 564] width 485 height 24
drag, startPoint x: 392, startPoint y: 562, endPoint x: 316, endPoint y: 564, distance: 76.0
click at [316, 564] on div "Happy Pomegranate Nectar 100mg Gummie - 1:1:1 THC:CBD:CBC Cancel Save Active St…" at bounding box center [925, 561] width 1219 height 1239
click at [439, 568] on input "GWT 73g" at bounding box center [613, 564] width 485 height 24
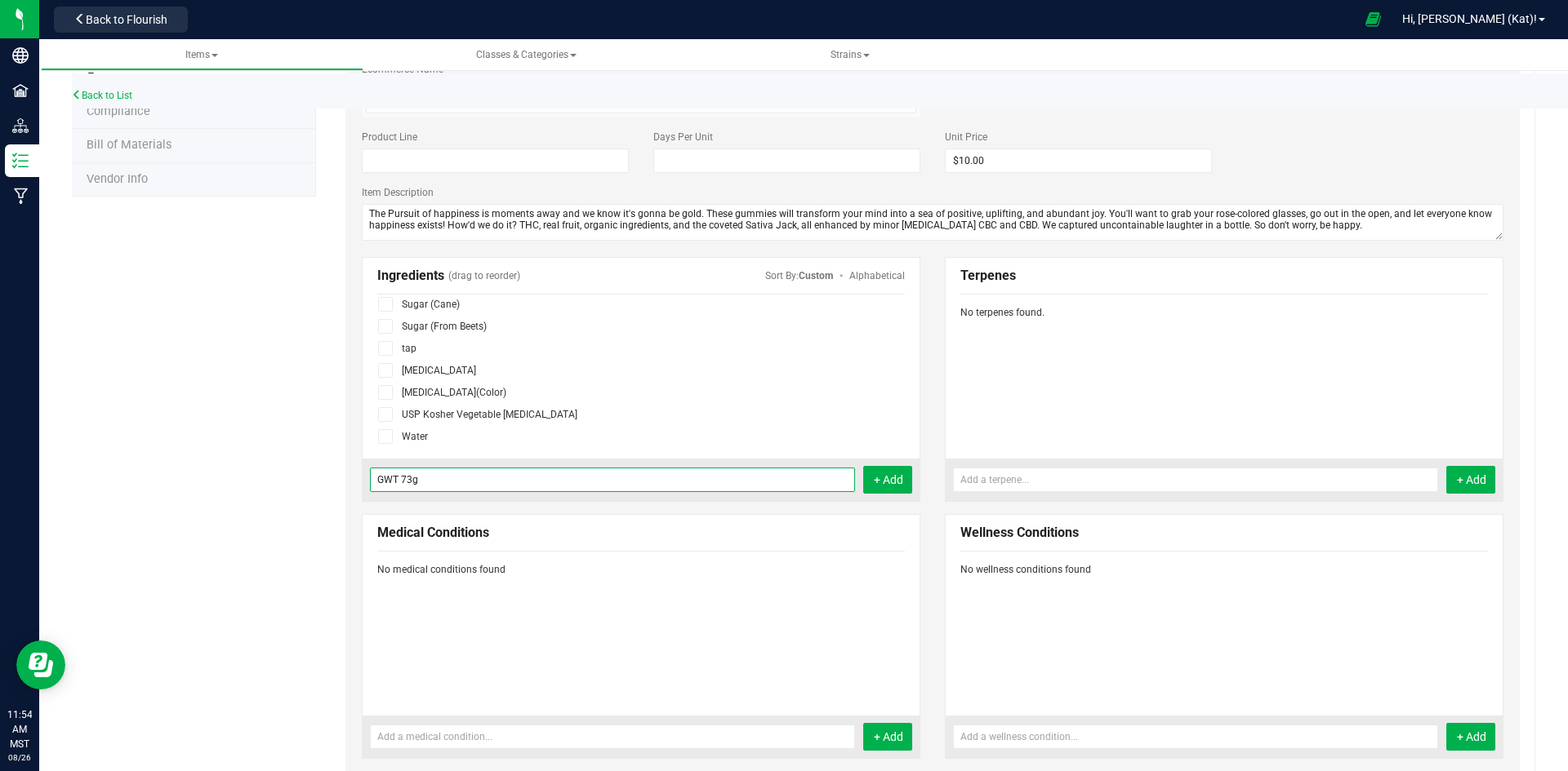
scroll to position [327, 0]
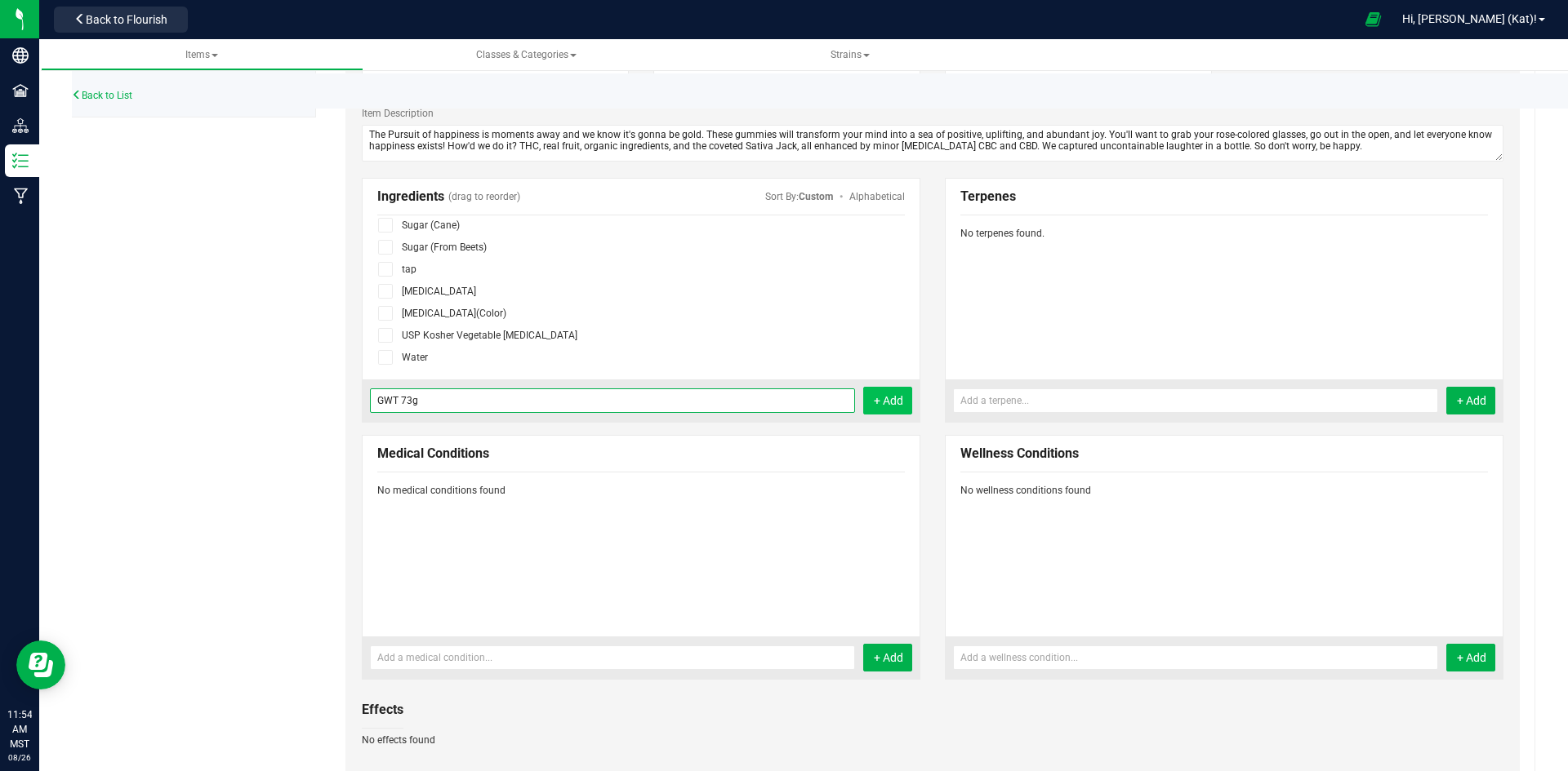
type input "GWT 73g"
click at [888, 399] on button "+ Add" at bounding box center [888, 400] width 49 height 27
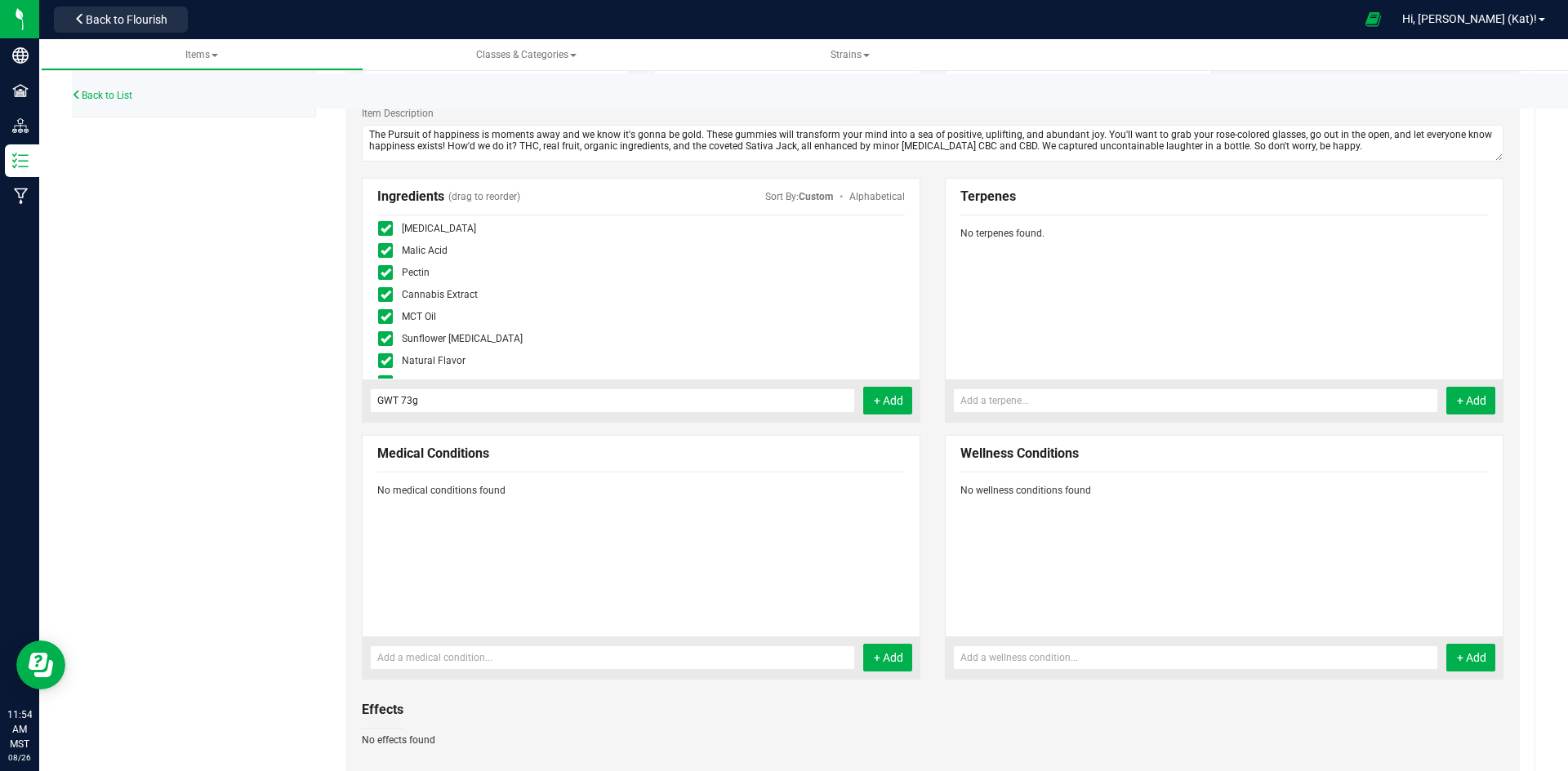
scroll to position [179, 0]
click at [387, 323] on icon at bounding box center [386, 323] width 11 height 0
click at [0, 0] on input "checkbox" at bounding box center [0, 0] width 0 height 0
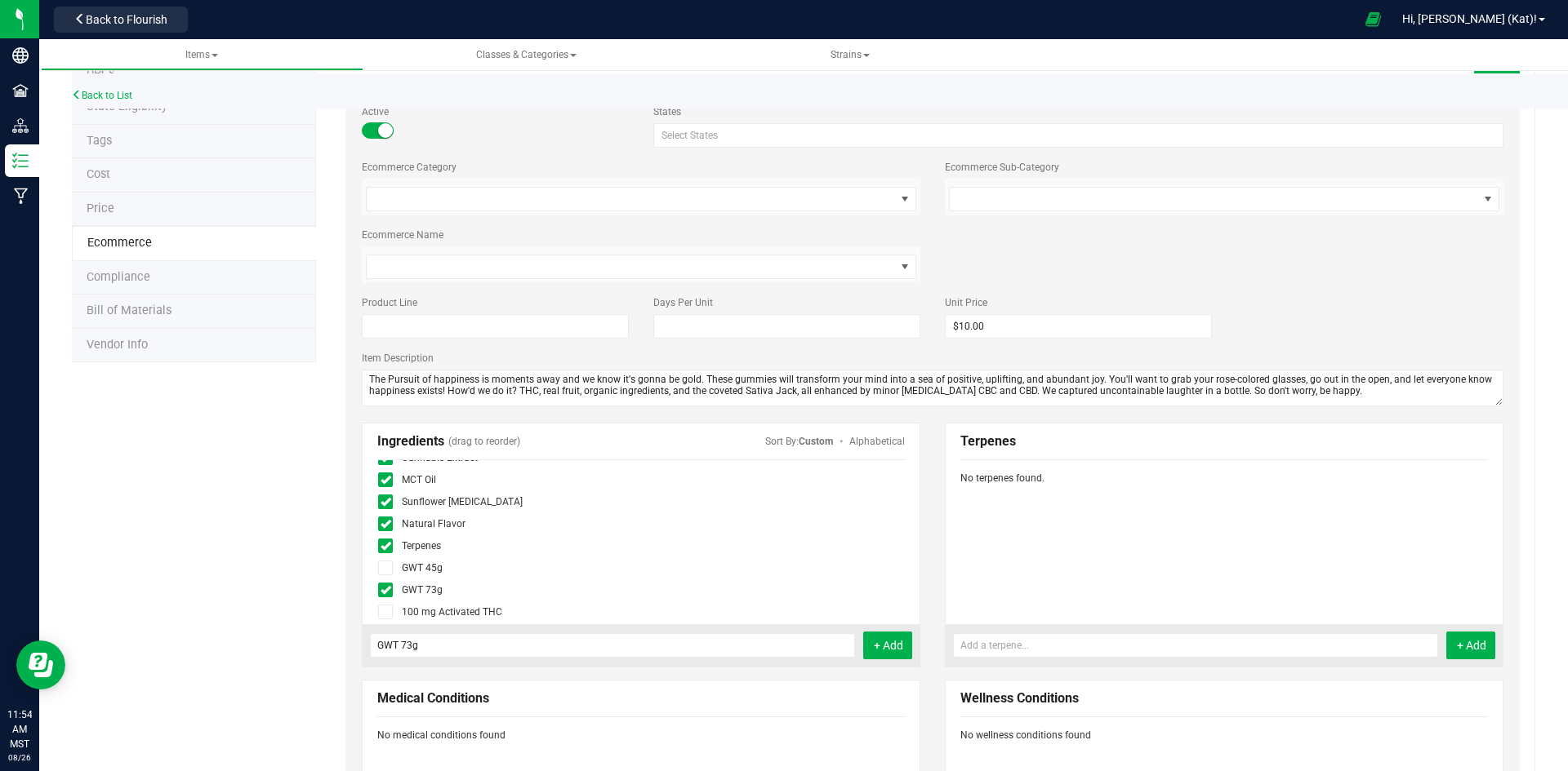
scroll to position [245, 0]
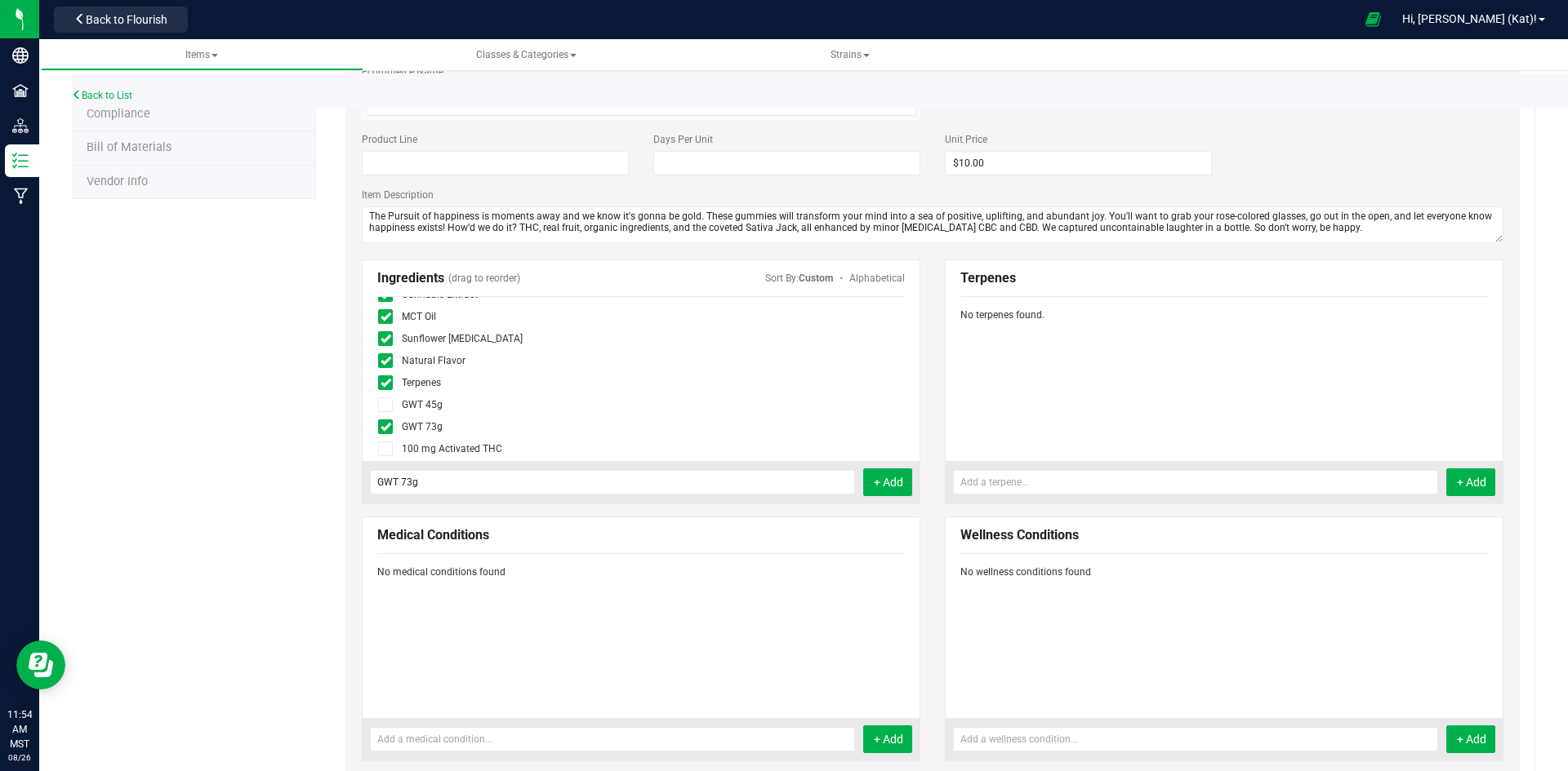
click at [386, 411] on span at bounding box center [385, 404] width 15 height 15
click at [0, 0] on input "checkbox" at bounding box center [0, 0] width 0 height 0
click at [385, 427] on icon at bounding box center [386, 427] width 11 height 0
click at [0, 0] on input "checkbox" at bounding box center [0, 0] width 0 height 0
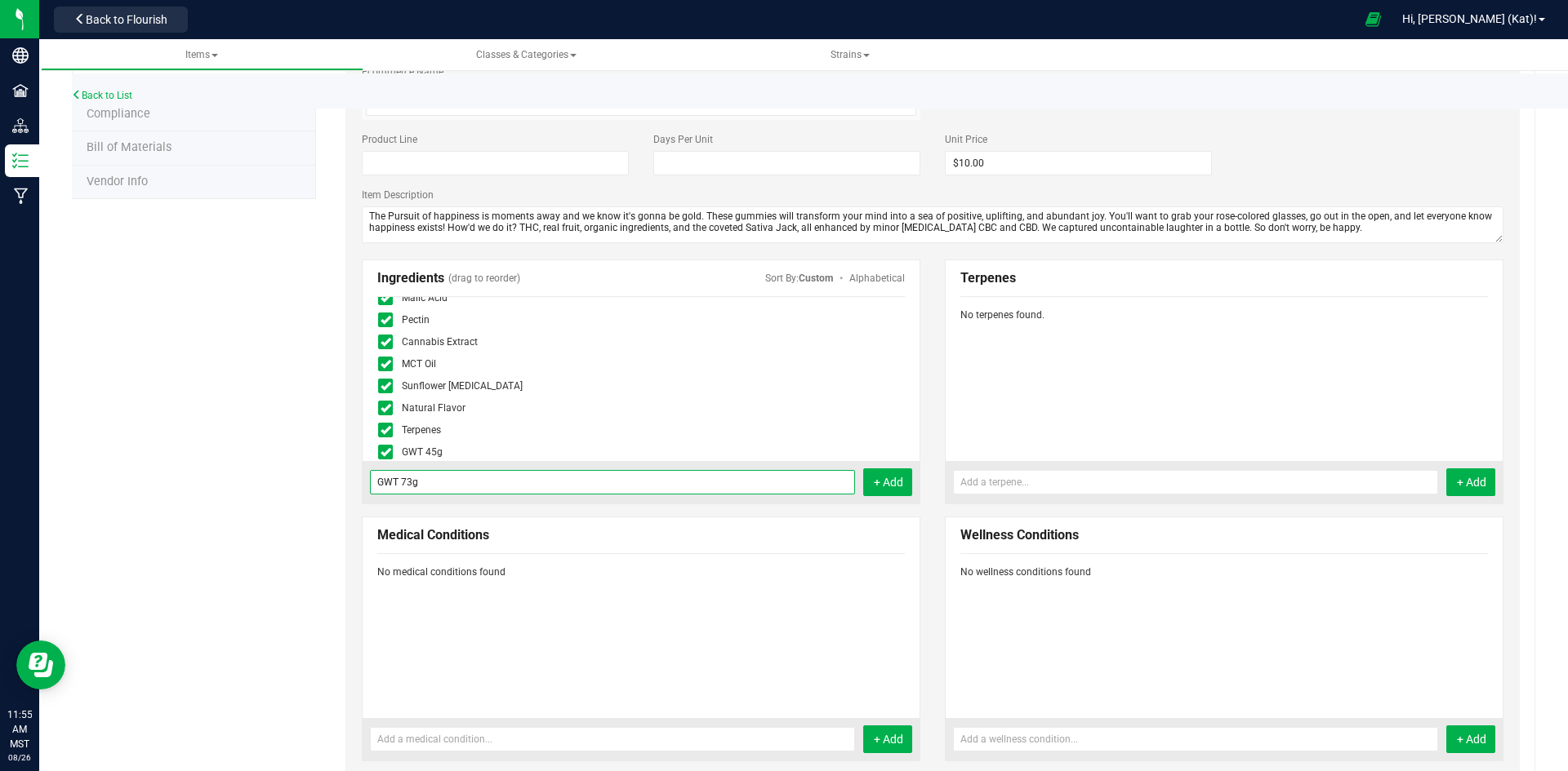
click at [465, 470] on input "GWT 73g" at bounding box center [613, 481] width 485 height 24
click at [465, 474] on input "GWT 73g" at bounding box center [613, 481] width 485 height 24
drag, startPoint x: 451, startPoint y: 473, endPoint x: 324, endPoint y: 453, distance: 128.6
click at [324, 453] on div "Happy Pomegranate Nectar 100mg Gummie - 1:1:1 THC:CBD:CBC Cancel Save Active St…" at bounding box center [925, 479] width 1219 height 1239
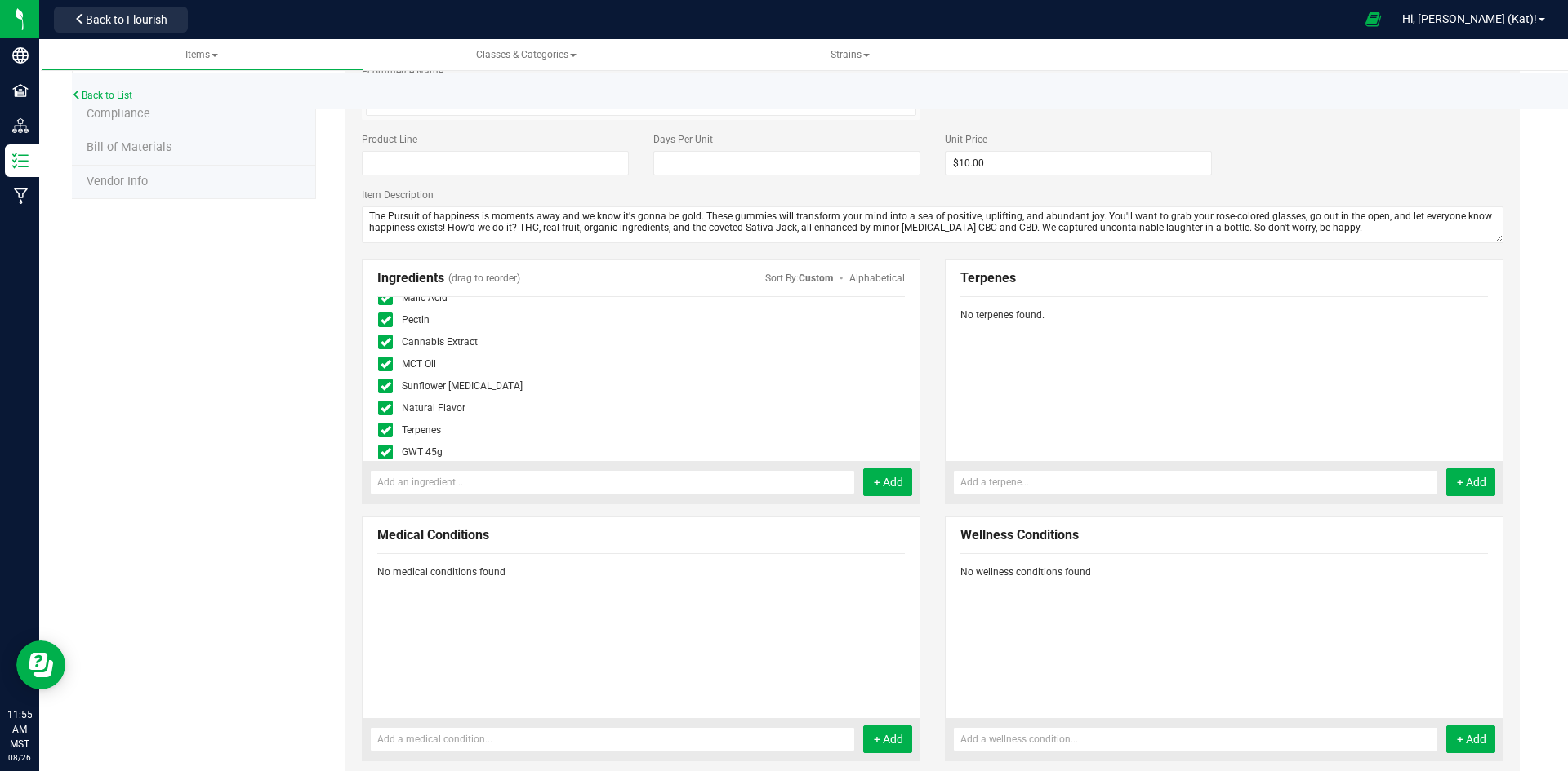
click at [274, 454] on div "Product Info UPCs State Eligibility Tags Cost Price Ecommerce Compliance Bill o…" at bounding box center [803, 479] width 1463 height 1239
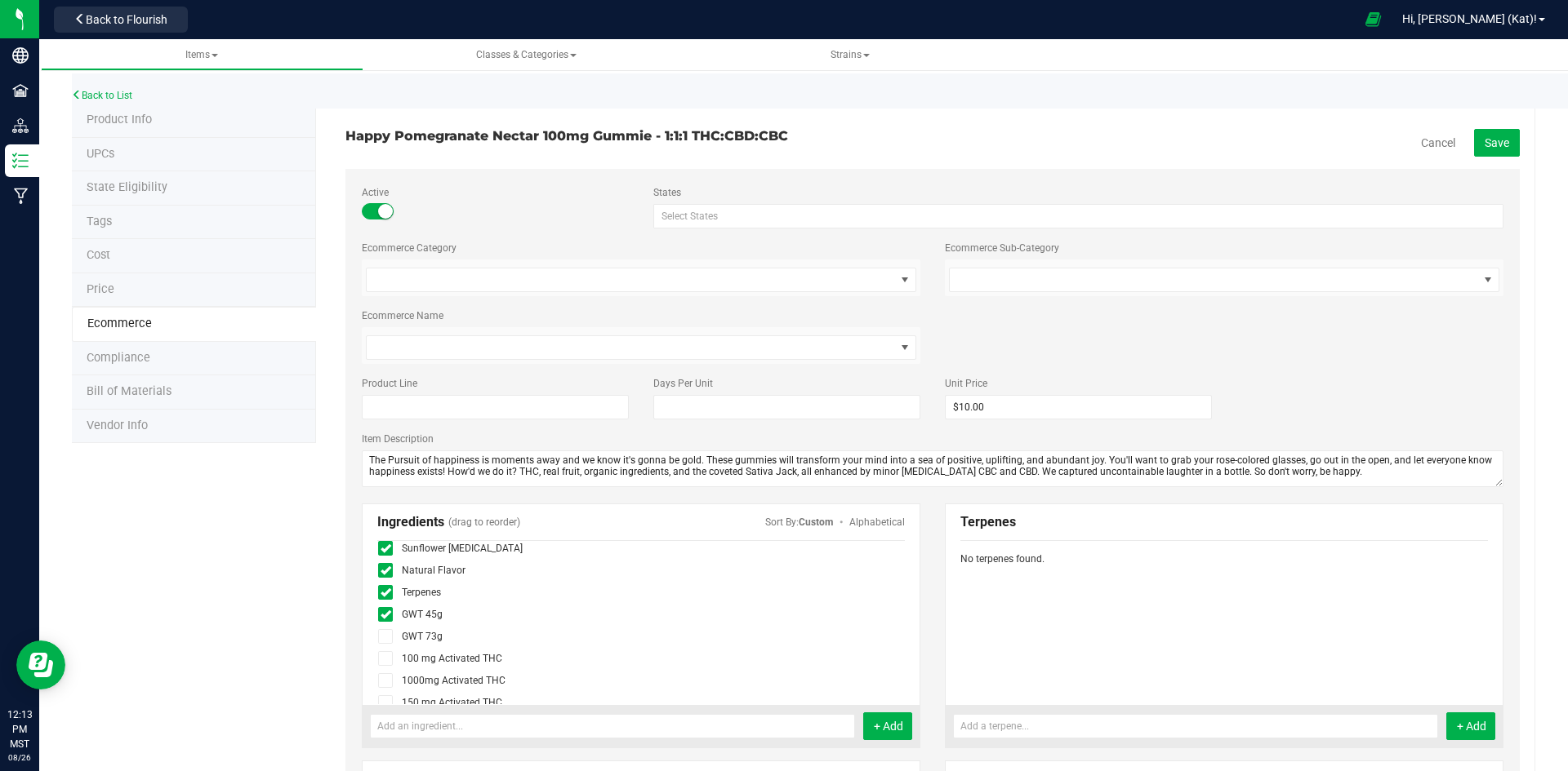
scroll to position [0, 0]
click at [1436, 139] on link "Cancel" at bounding box center [1437, 143] width 34 height 17
